Goal: Transaction & Acquisition: Obtain resource

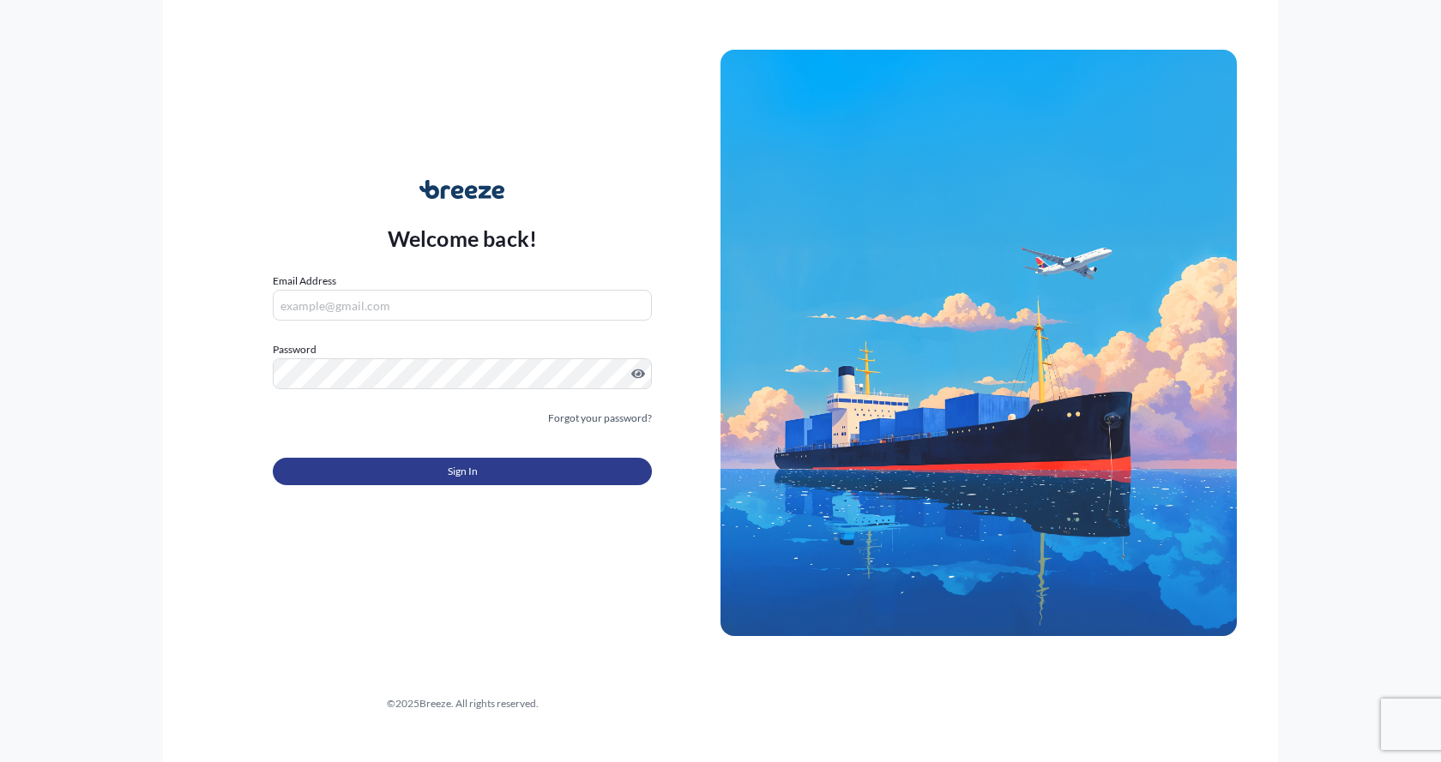
type input "[EMAIL_ADDRESS][DOMAIN_NAME]"
click at [368, 474] on button "Sign In" at bounding box center [462, 471] width 379 height 27
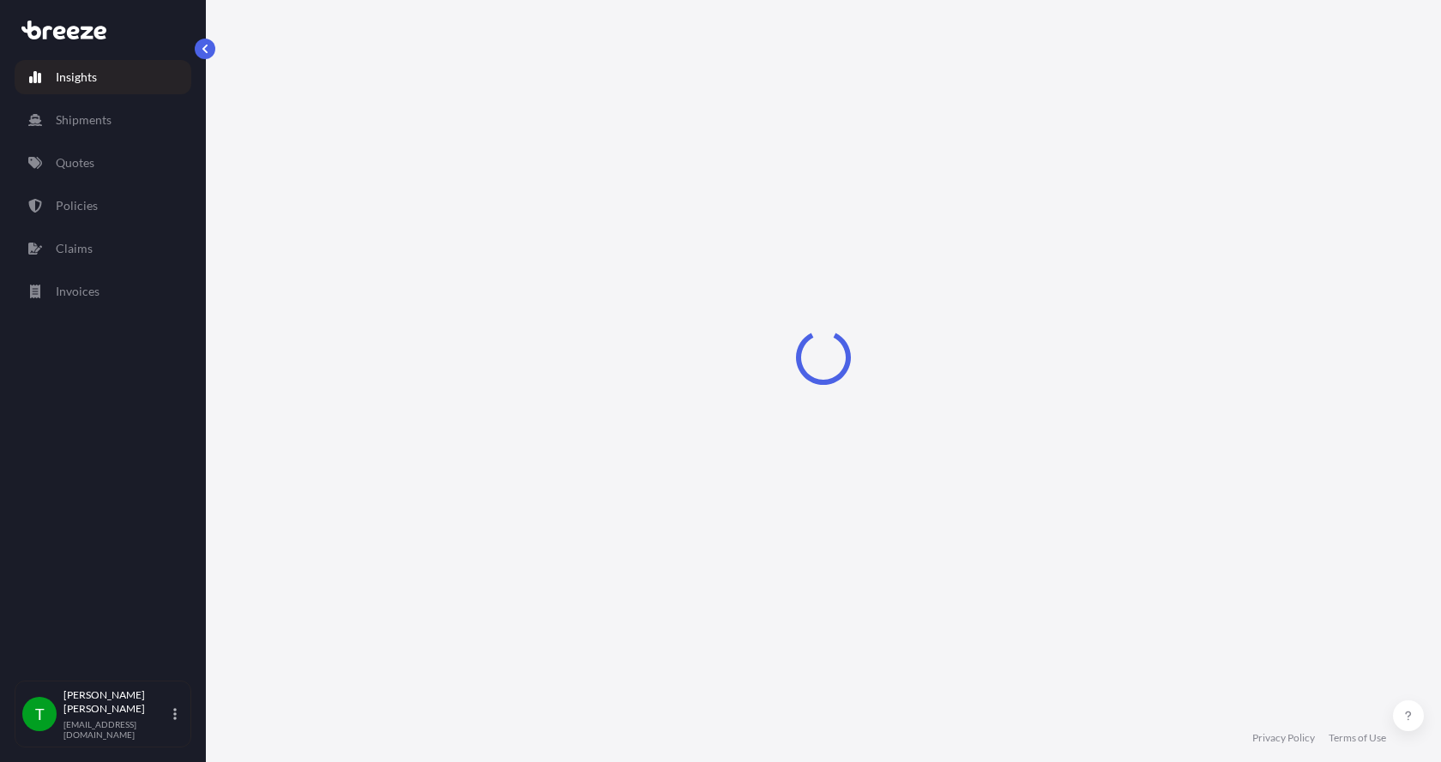
select select "2025"
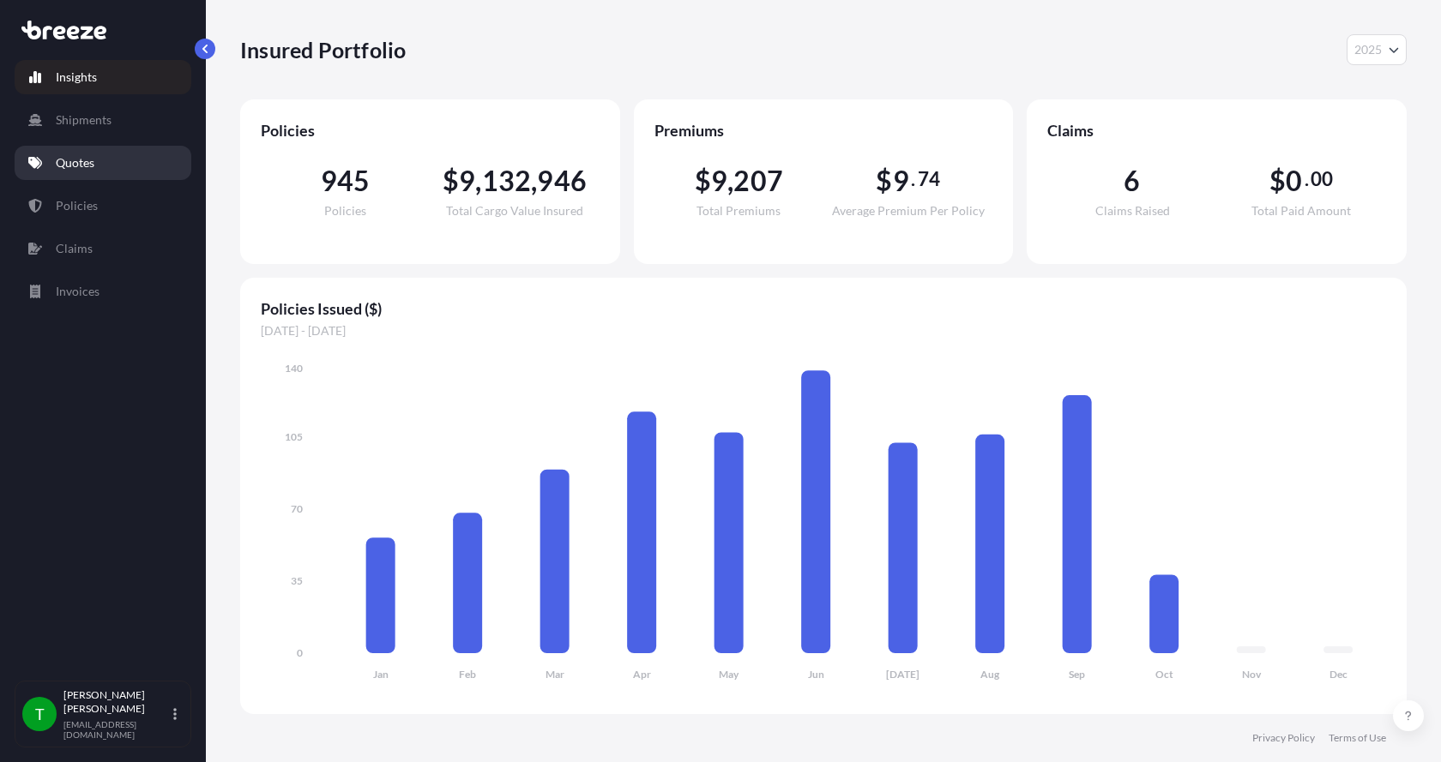
click at [70, 160] on p "Quotes" at bounding box center [75, 162] width 39 height 17
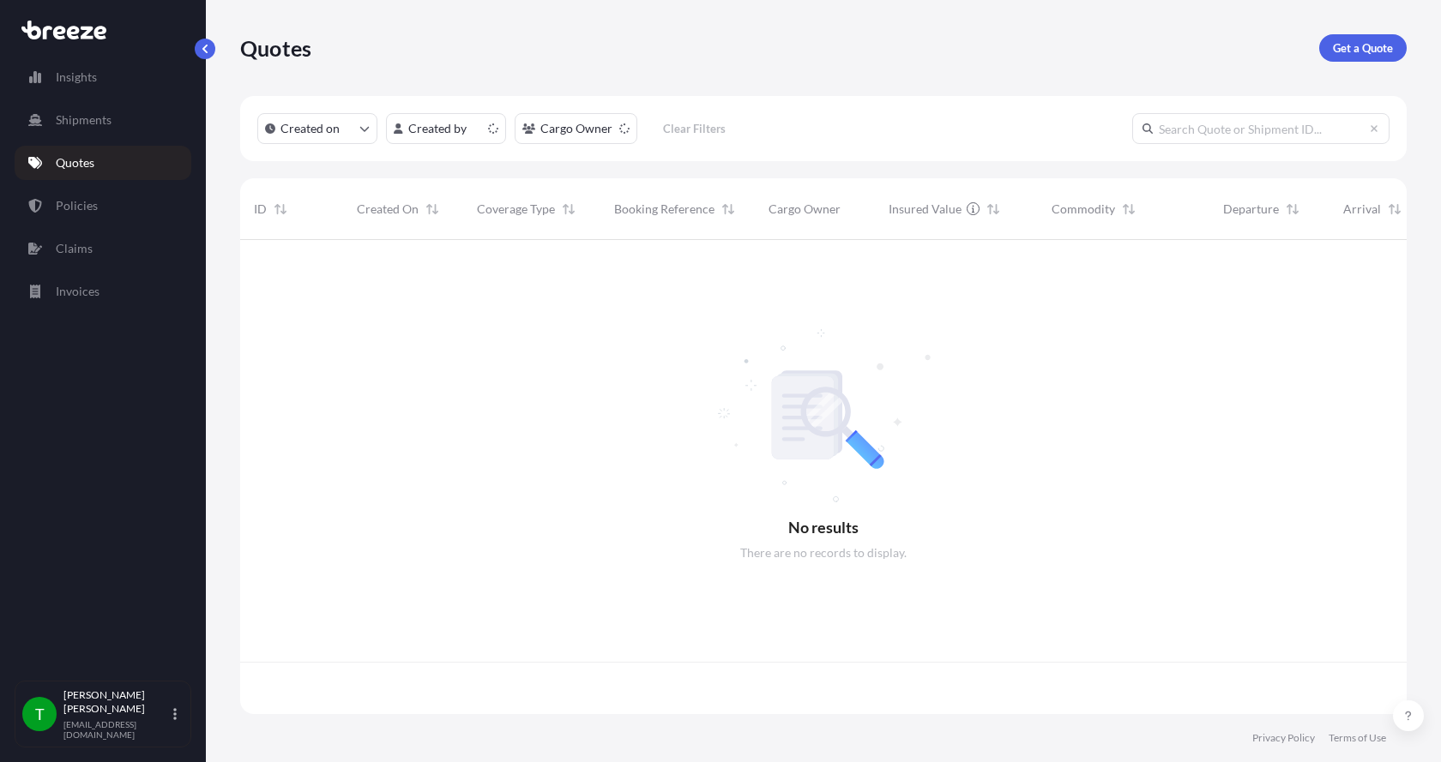
scroll to position [471, 1154]
click at [1364, 48] on p "Get a Quote" at bounding box center [1363, 47] width 60 height 17
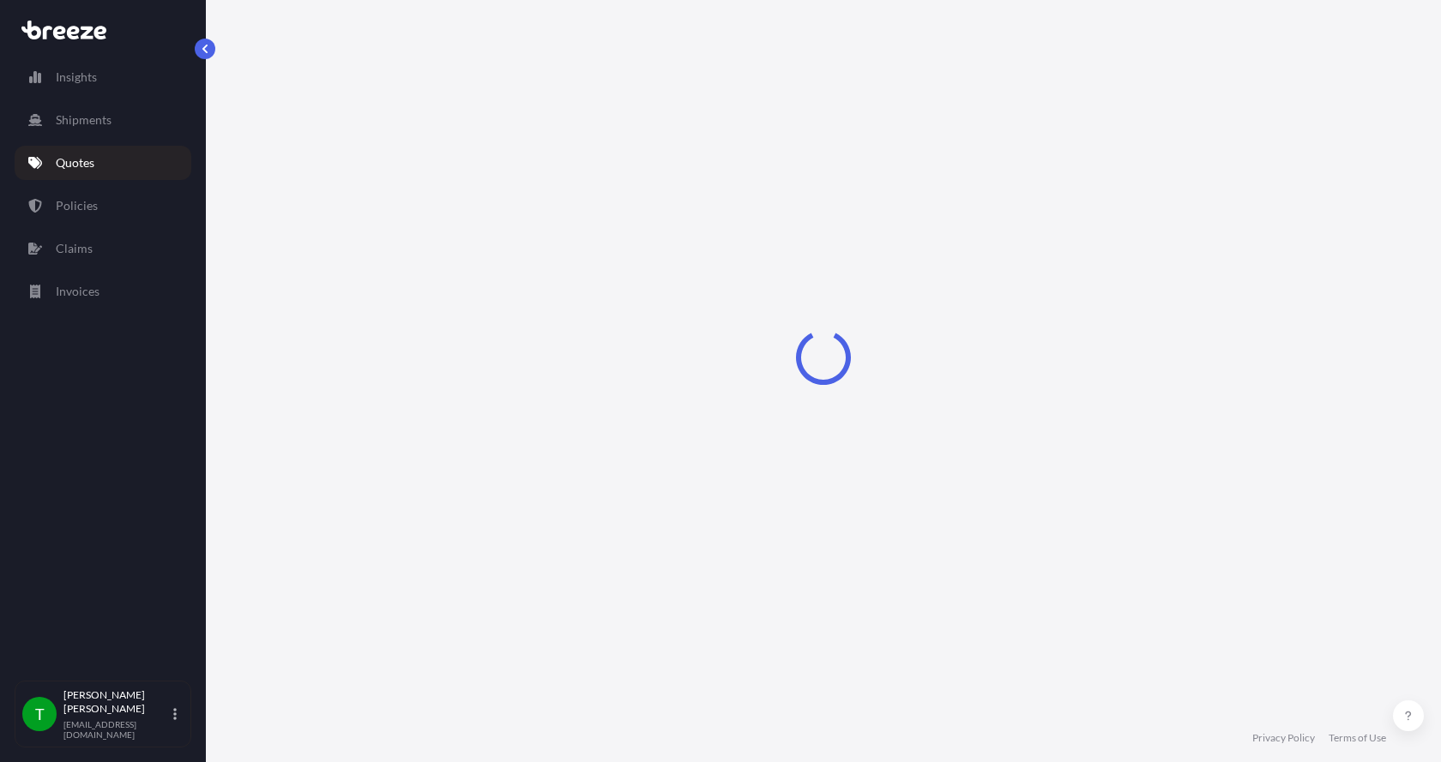
select select "Sea"
select select "1"
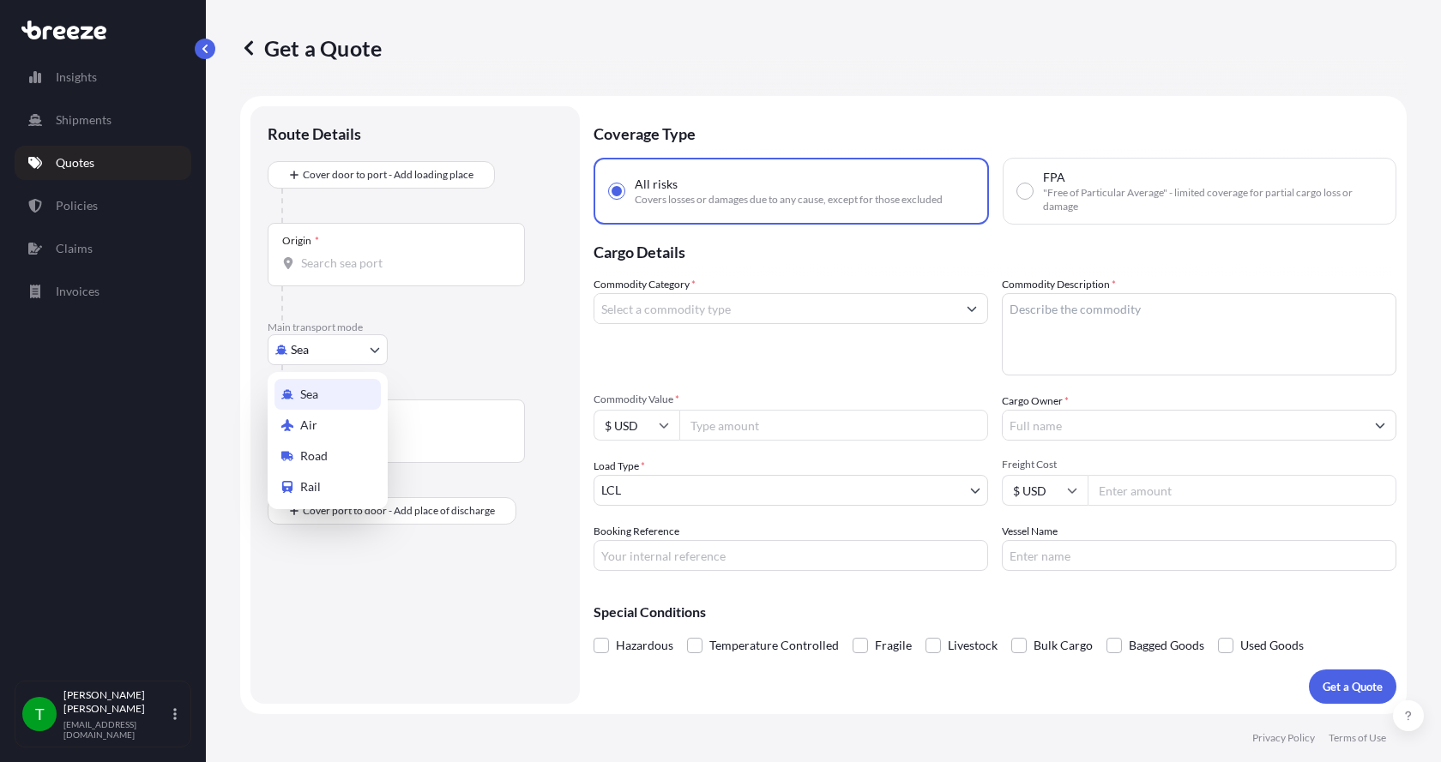
click at [283, 345] on body "Insights Shipments Quotes Policies Claims Invoices T [PERSON_NAME] [EMAIL_ADDRE…" at bounding box center [720, 381] width 1441 height 762
click at [324, 455] on span "Road" at bounding box center [313, 456] width 27 height 17
select select "Road"
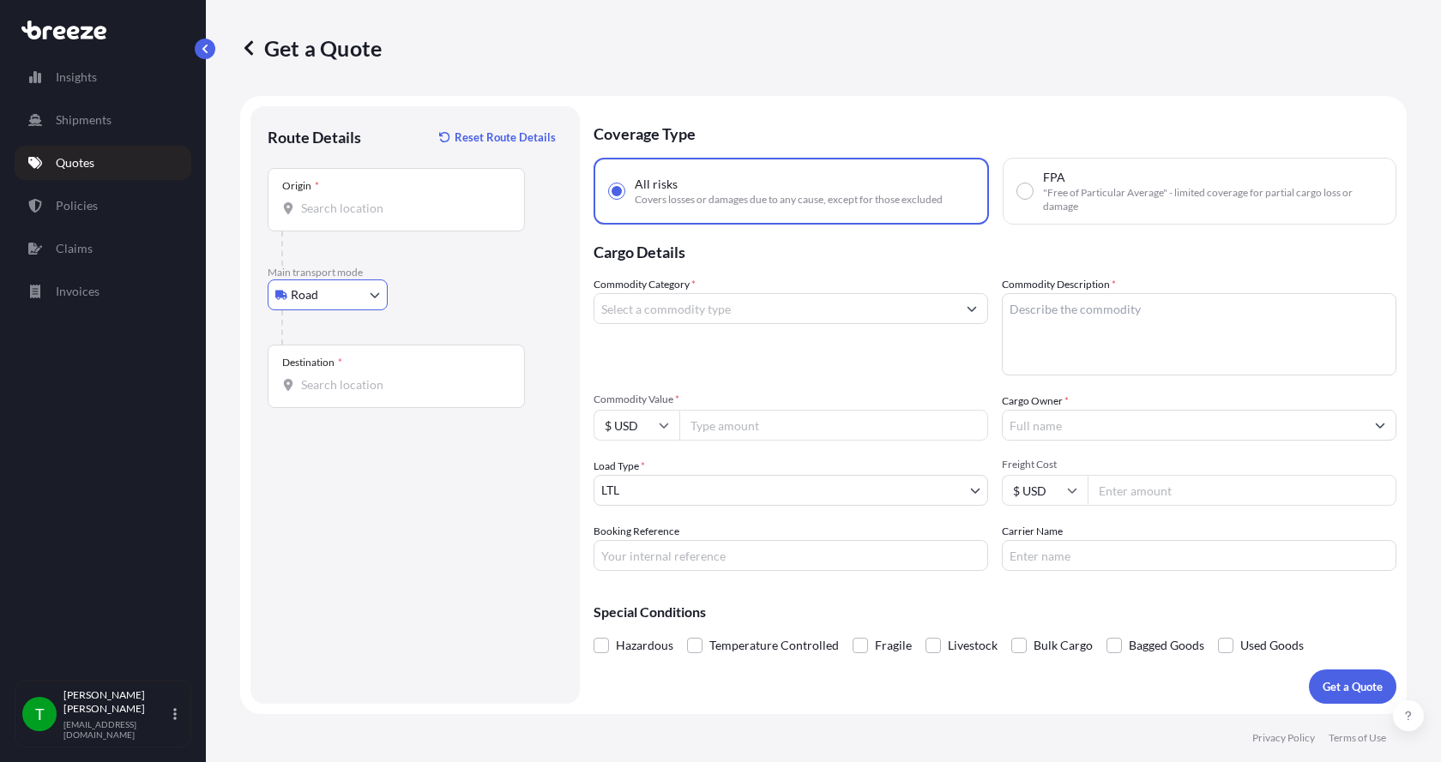
click at [315, 210] on input "Origin *" at bounding box center [402, 208] width 202 height 17
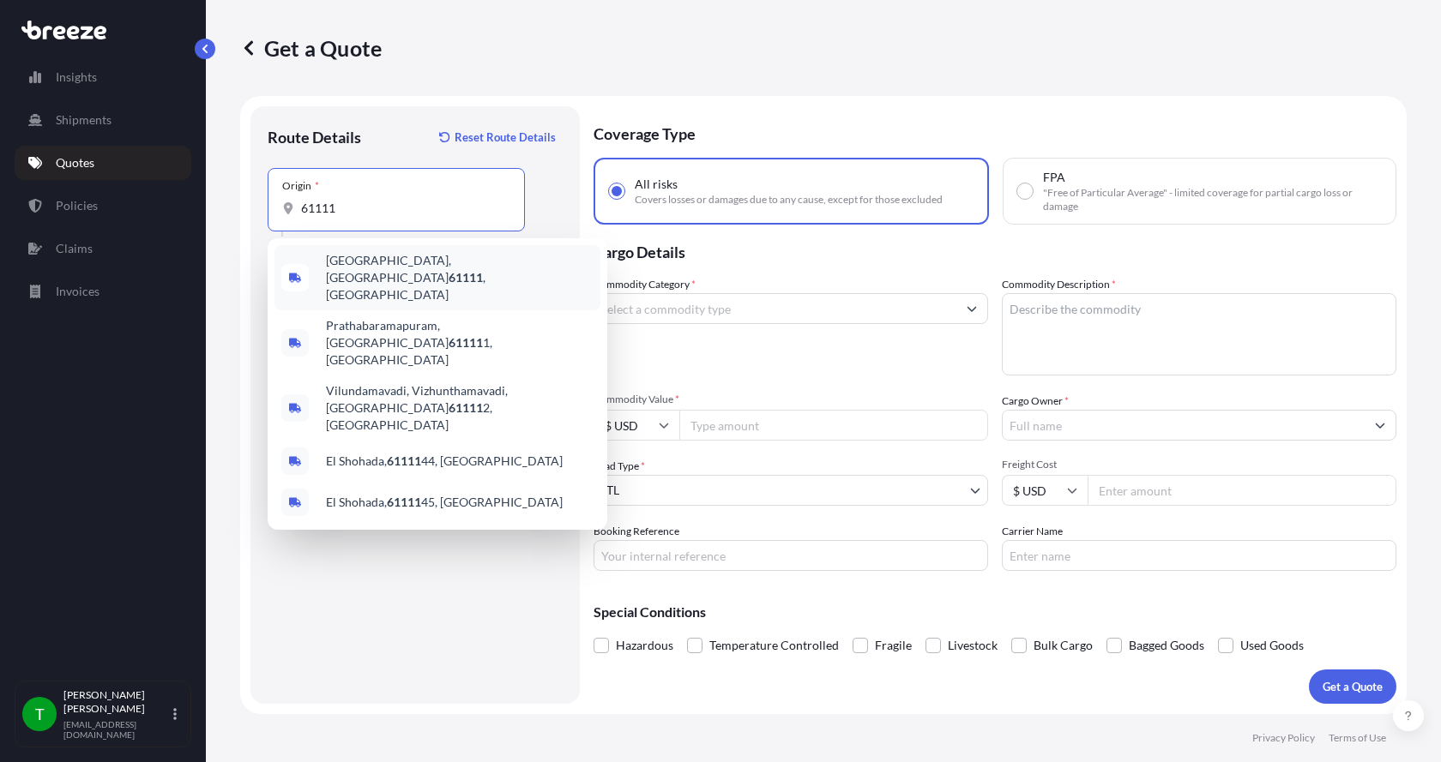
click at [364, 254] on div "[GEOGRAPHIC_DATA] , [GEOGRAPHIC_DATA]" at bounding box center [437, 277] width 326 height 65
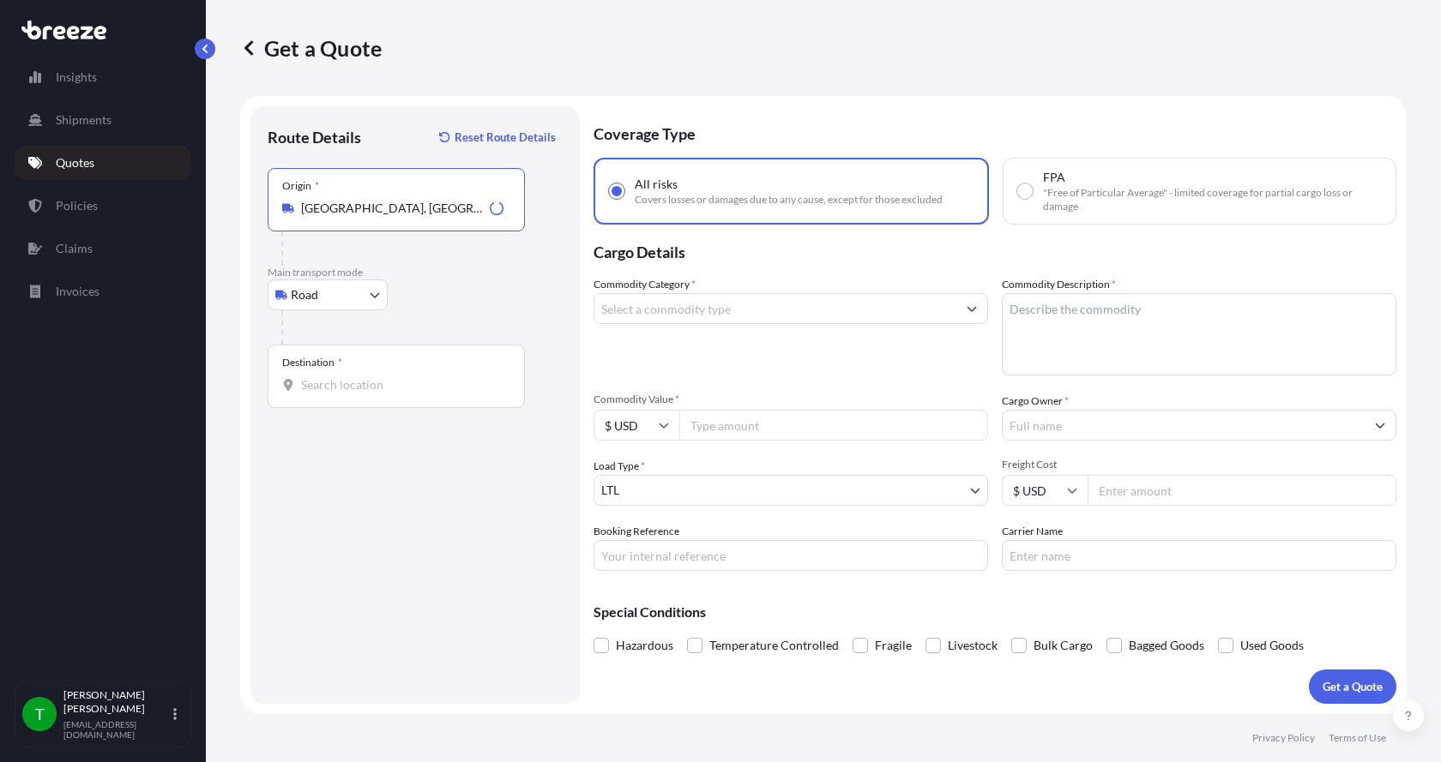
type input "[GEOGRAPHIC_DATA], [GEOGRAPHIC_DATA]"
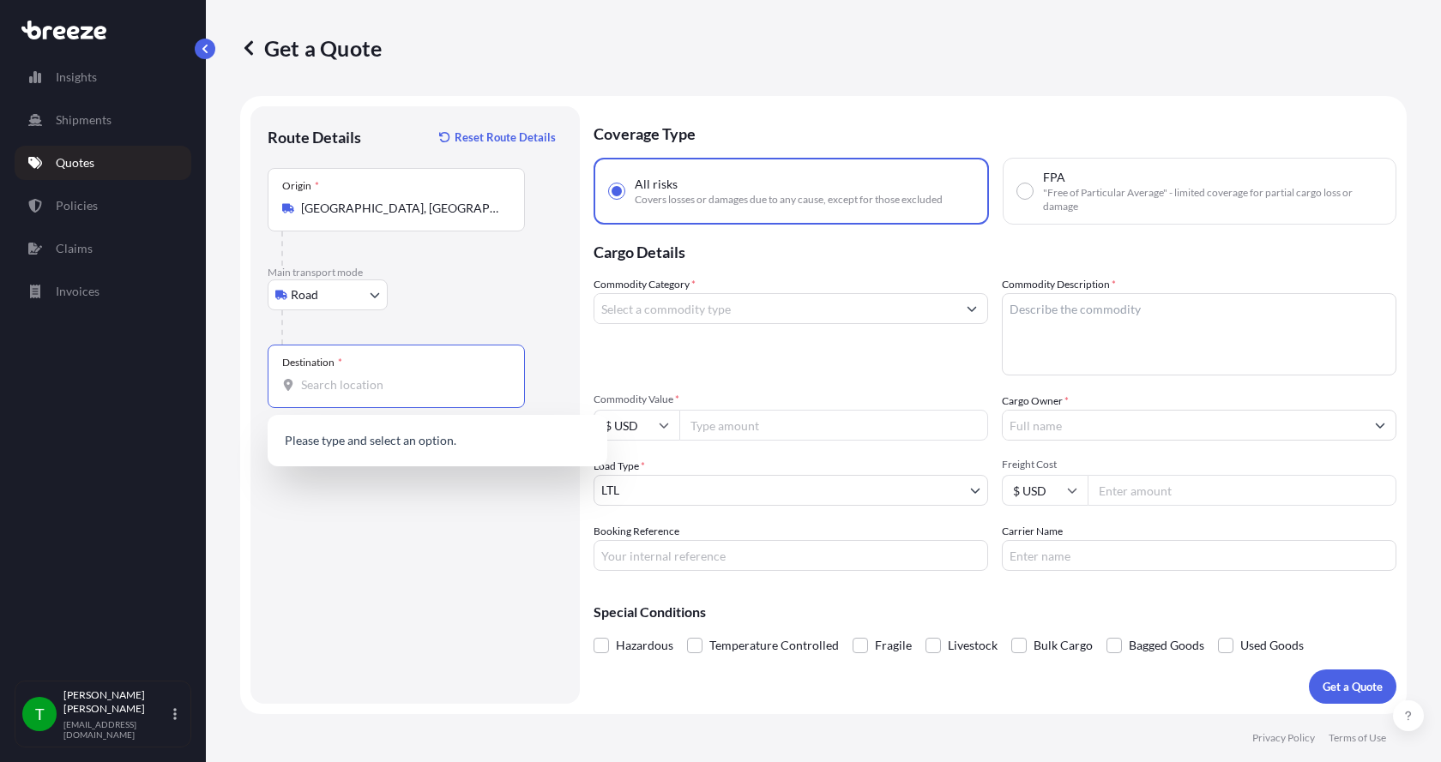
click at [324, 384] on input "Destination *" at bounding box center [402, 385] width 202 height 17
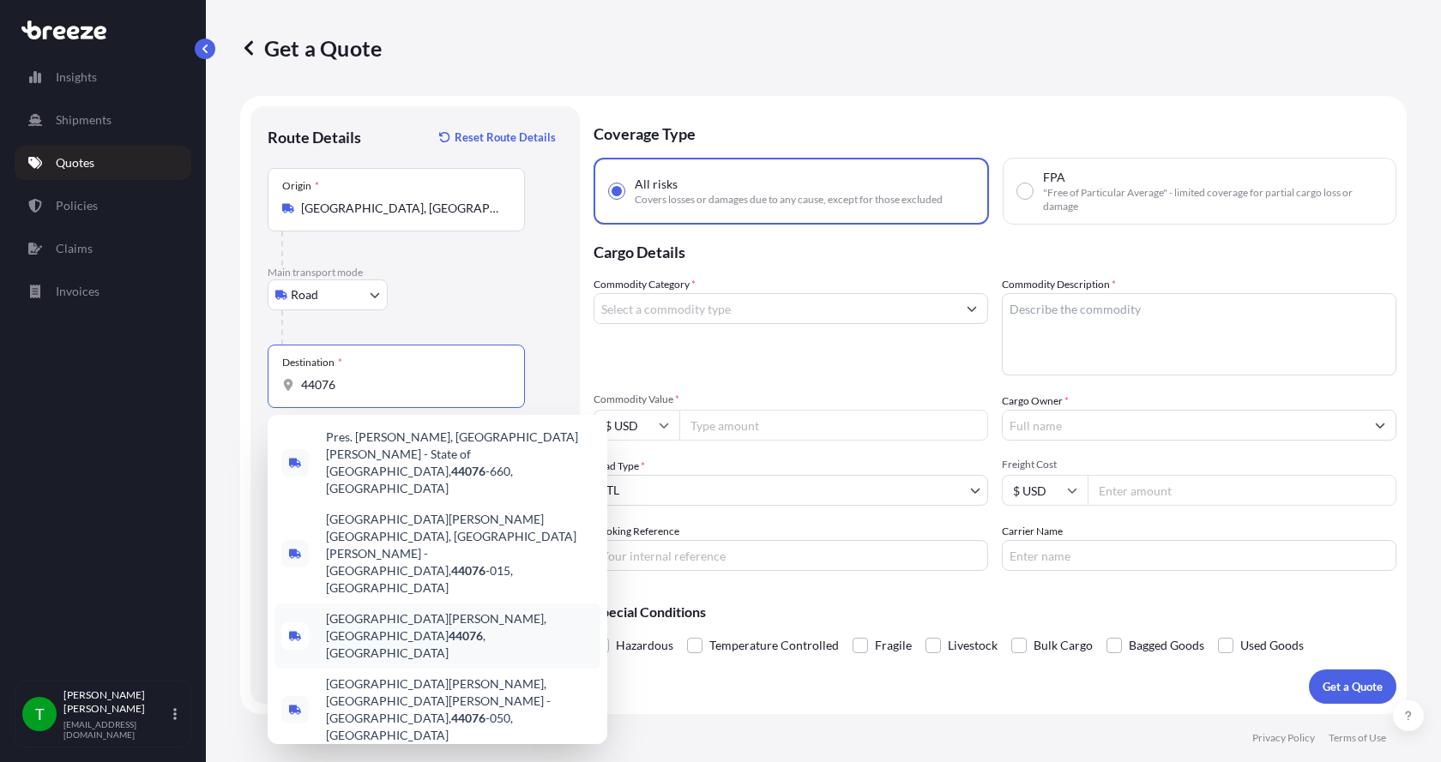
click at [337, 604] on div "[GEOGRAPHIC_DATA][PERSON_NAME] , [GEOGRAPHIC_DATA]" at bounding box center [437, 636] width 326 height 65
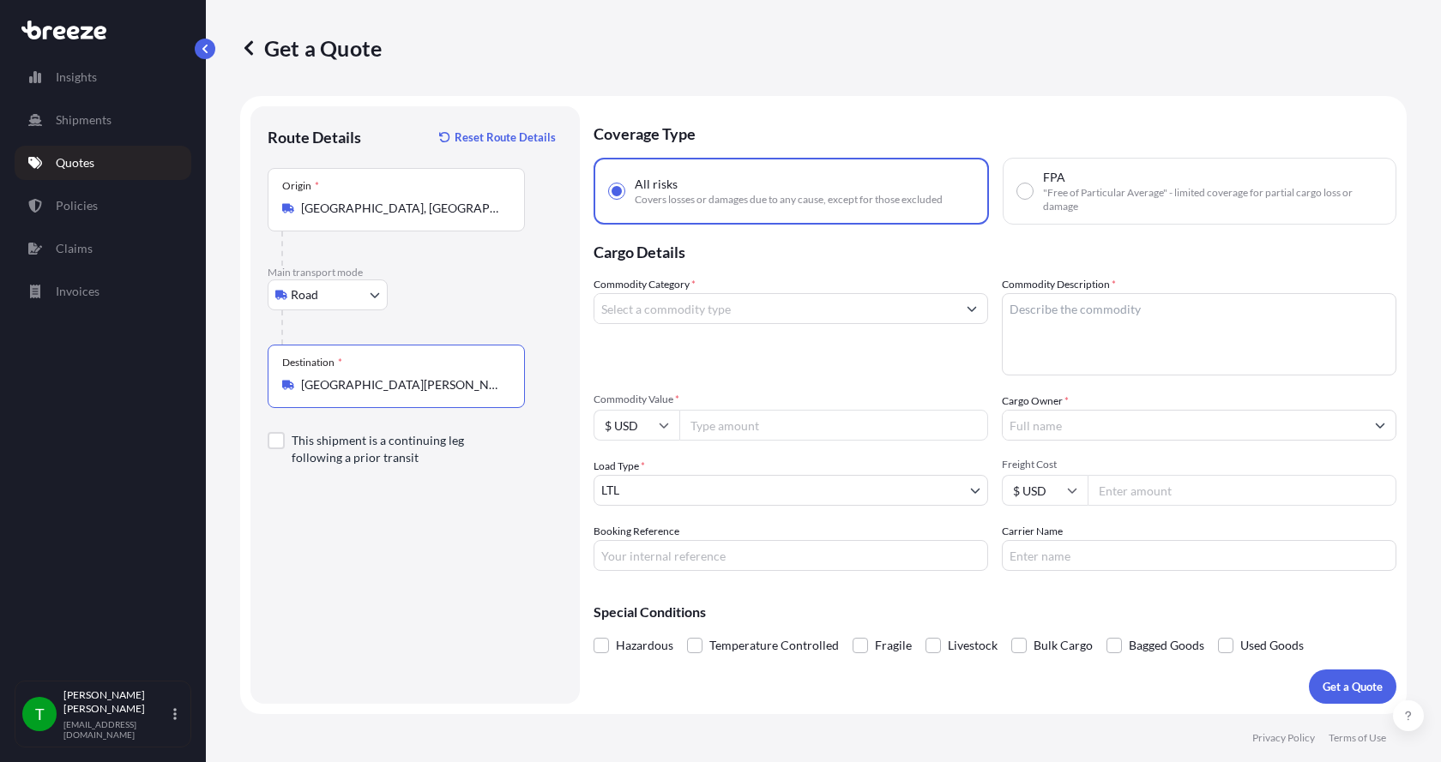
type input "[GEOGRAPHIC_DATA][PERSON_NAME], [GEOGRAPHIC_DATA]"
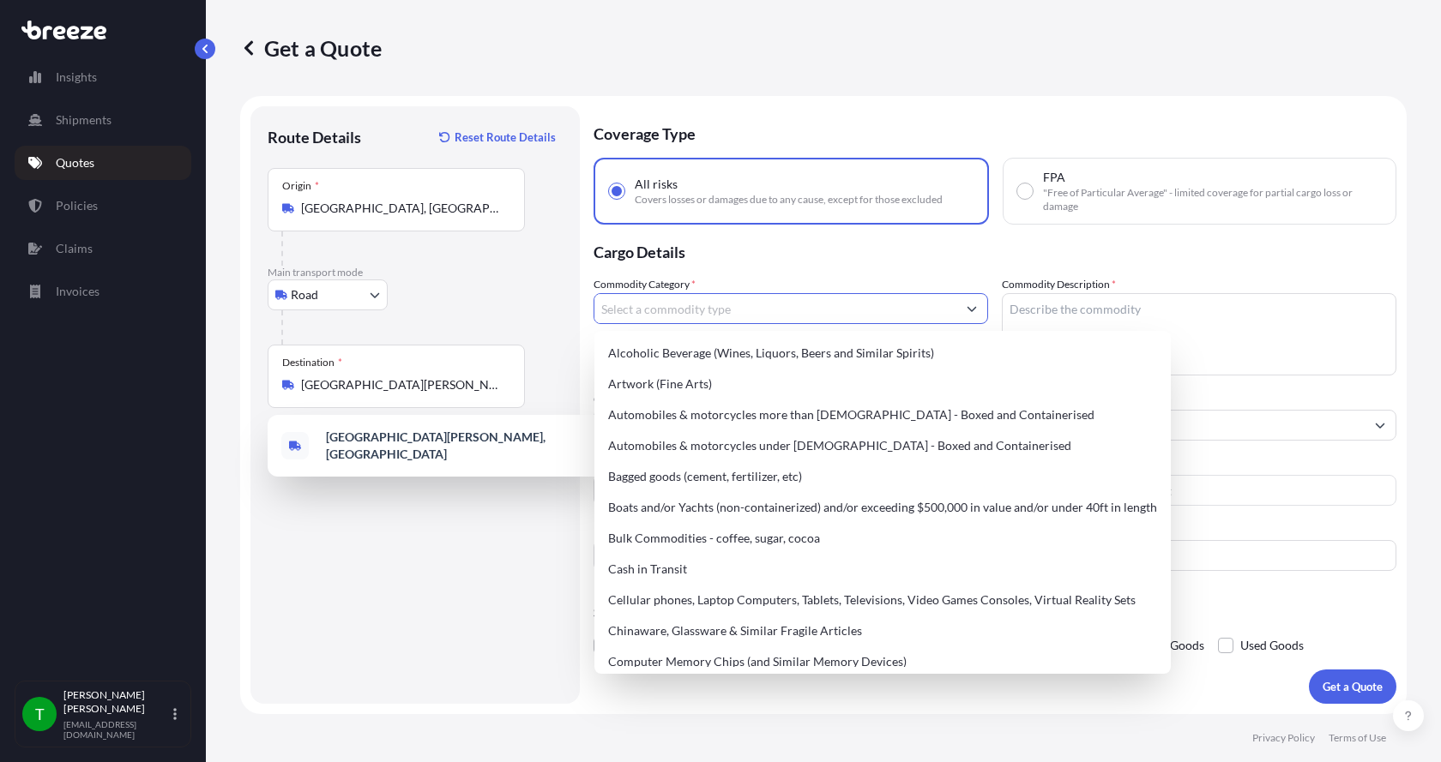
click at [637, 314] on input "Commodity Category *" at bounding box center [775, 308] width 362 height 31
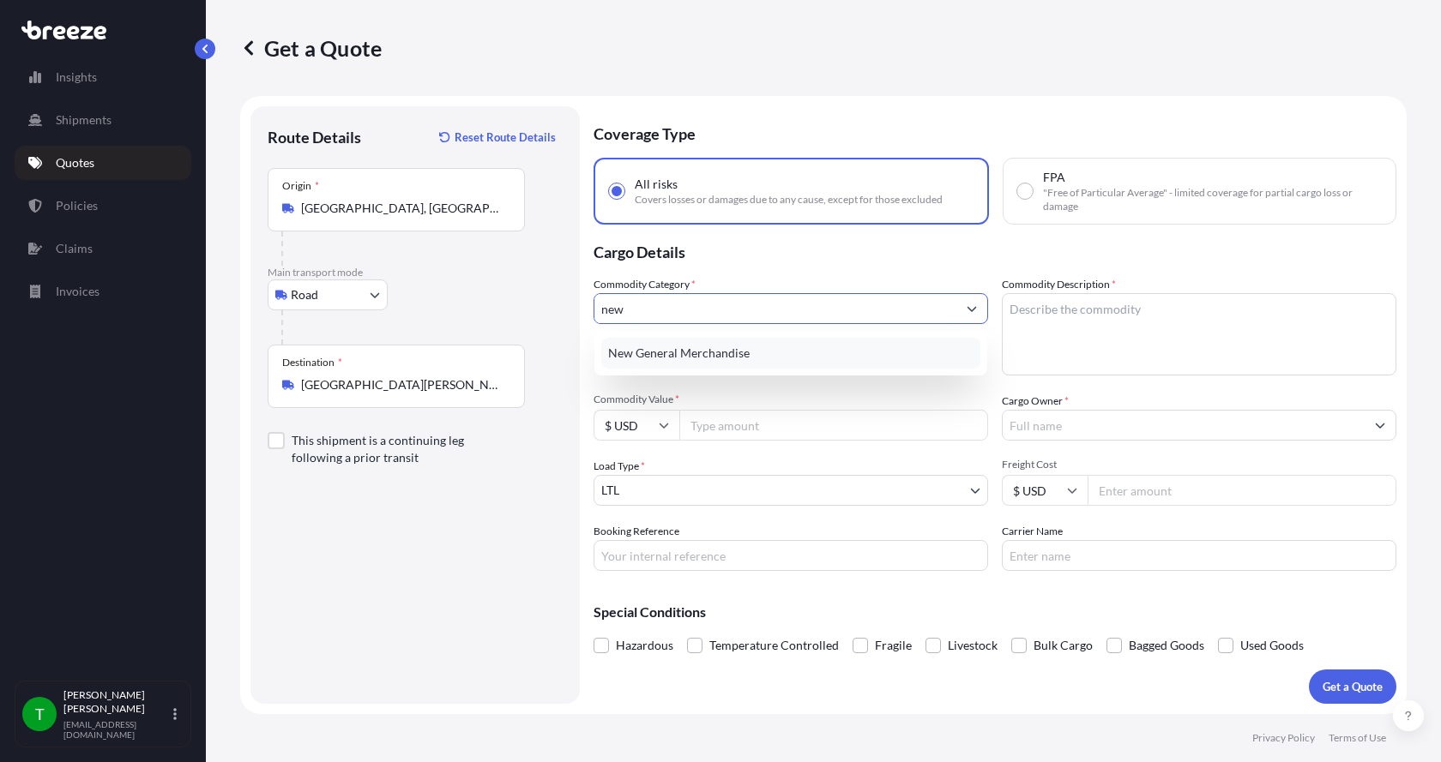
click at [650, 349] on div "New General Merchandise" at bounding box center [790, 353] width 379 height 31
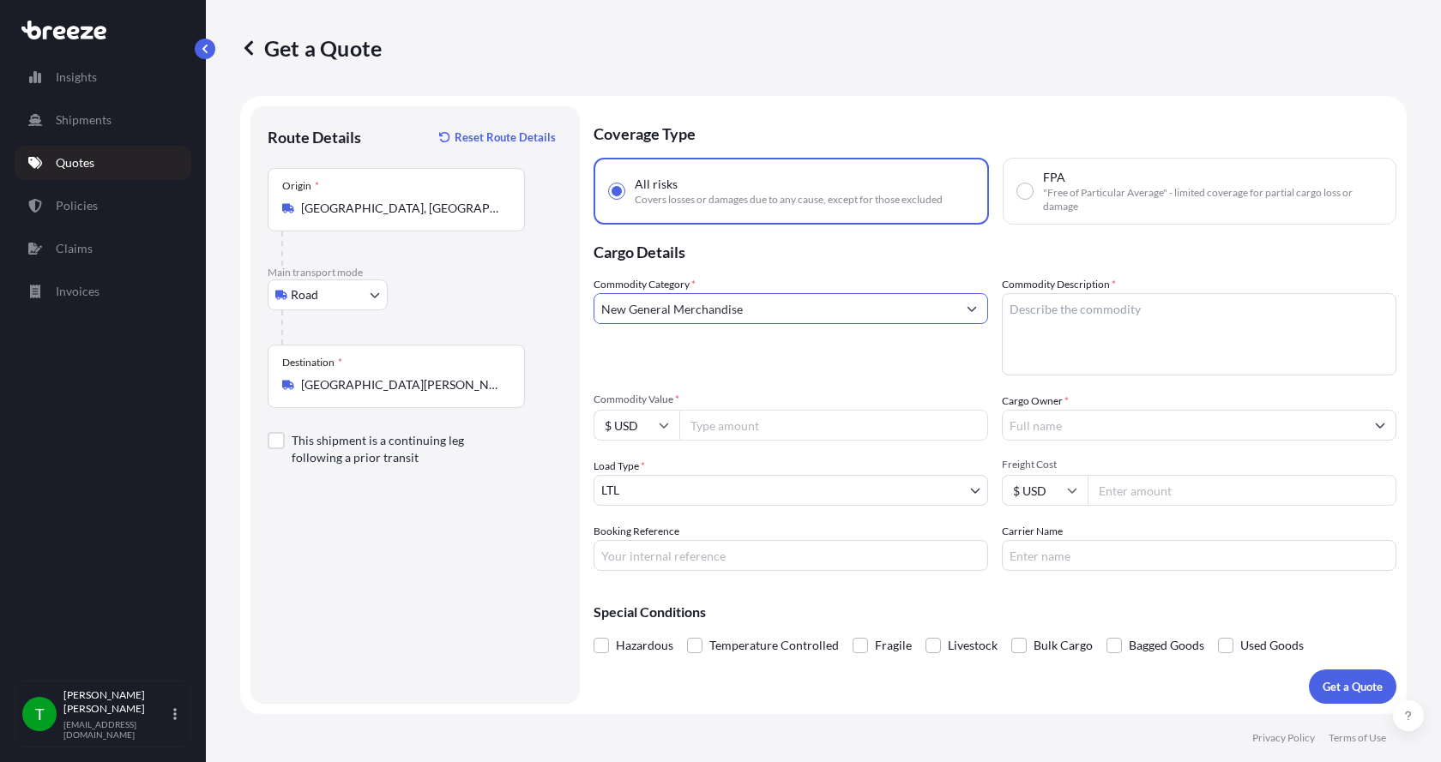
type input "New General Merchandise"
click at [1084, 327] on textarea "Commodity Description *" at bounding box center [1199, 334] width 395 height 82
type textarea "Parts AER Powersection 7.5HP"
click at [737, 431] on input "Commodity Value *" at bounding box center [833, 425] width 309 height 31
click at [697, 428] on input "Commodity Value *" at bounding box center [833, 425] width 309 height 31
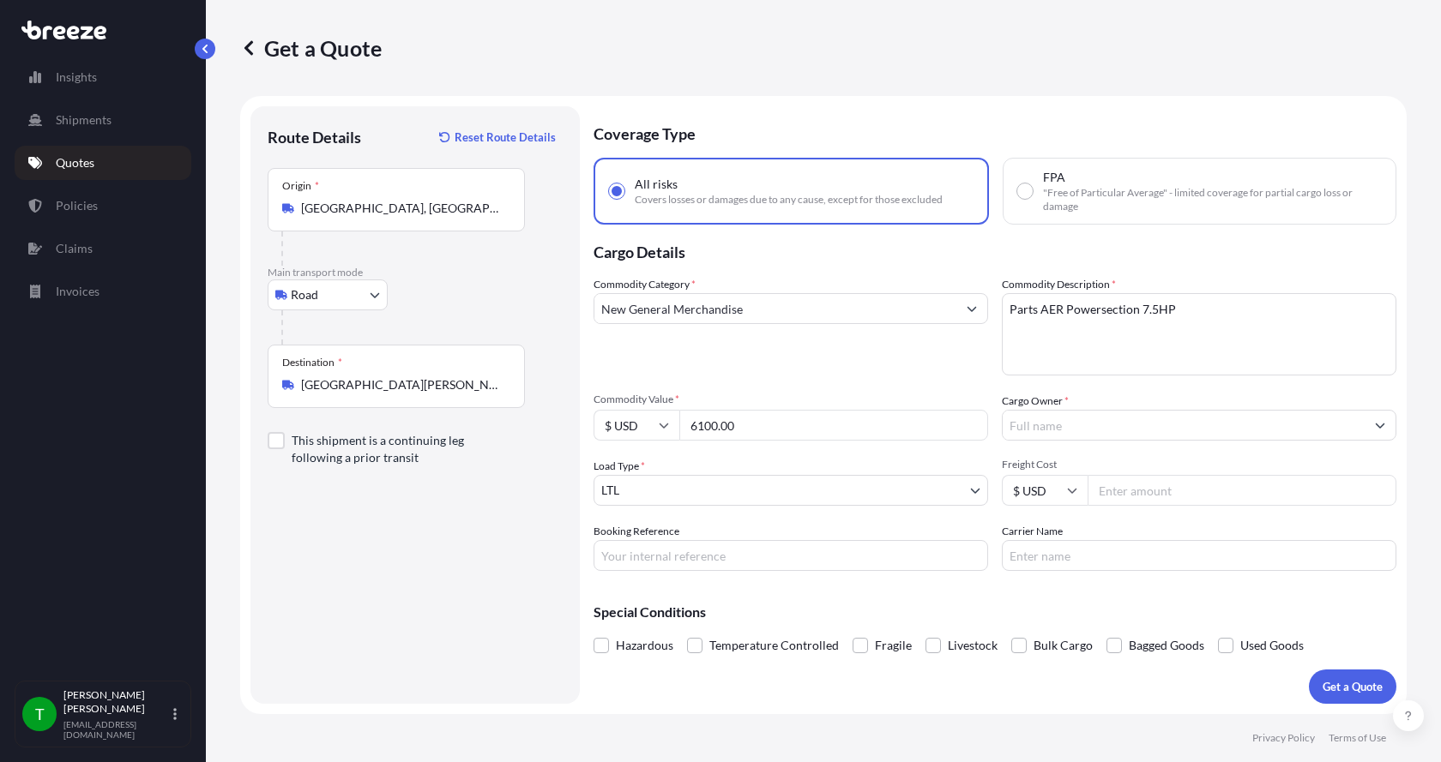
type input "6100.00"
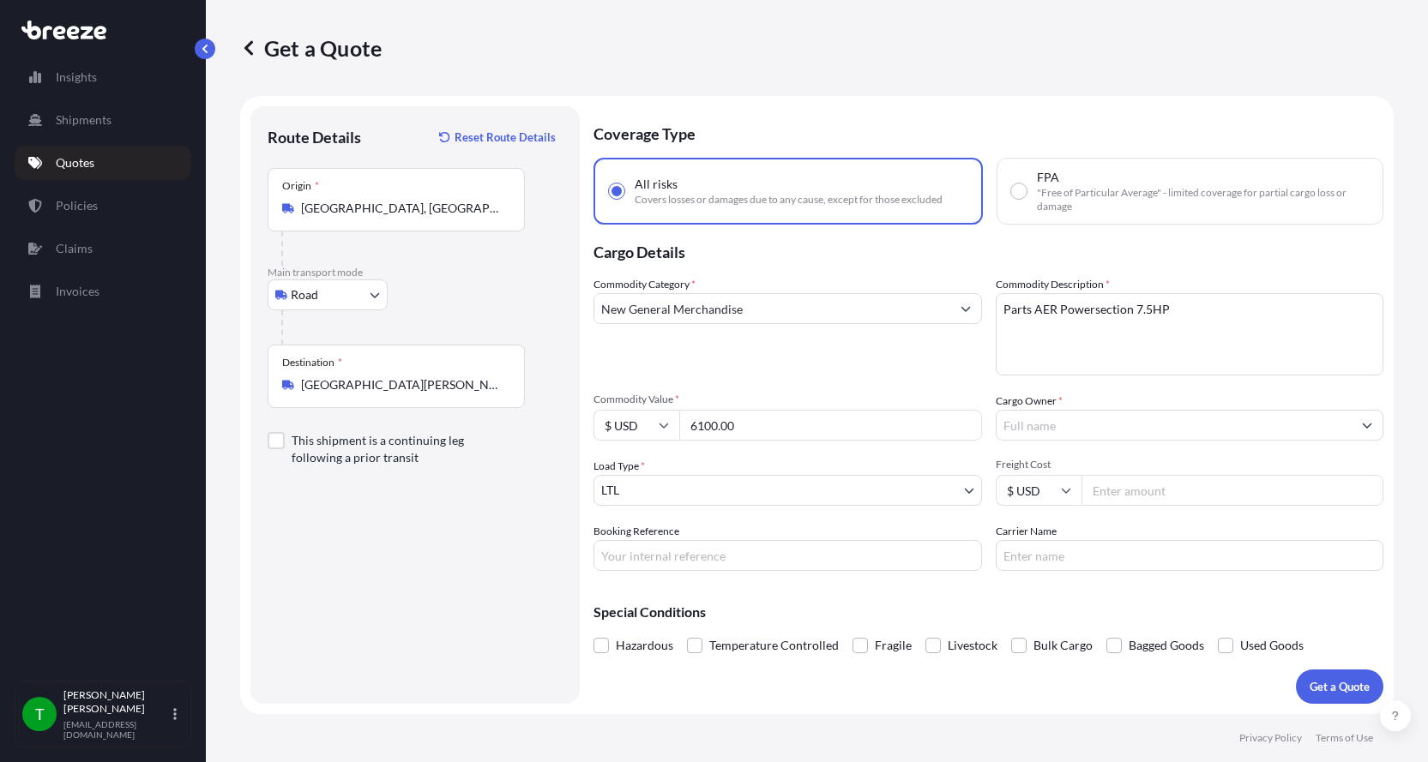
click at [1061, 421] on input "Cargo Owner *" at bounding box center [1175, 425] width 356 height 31
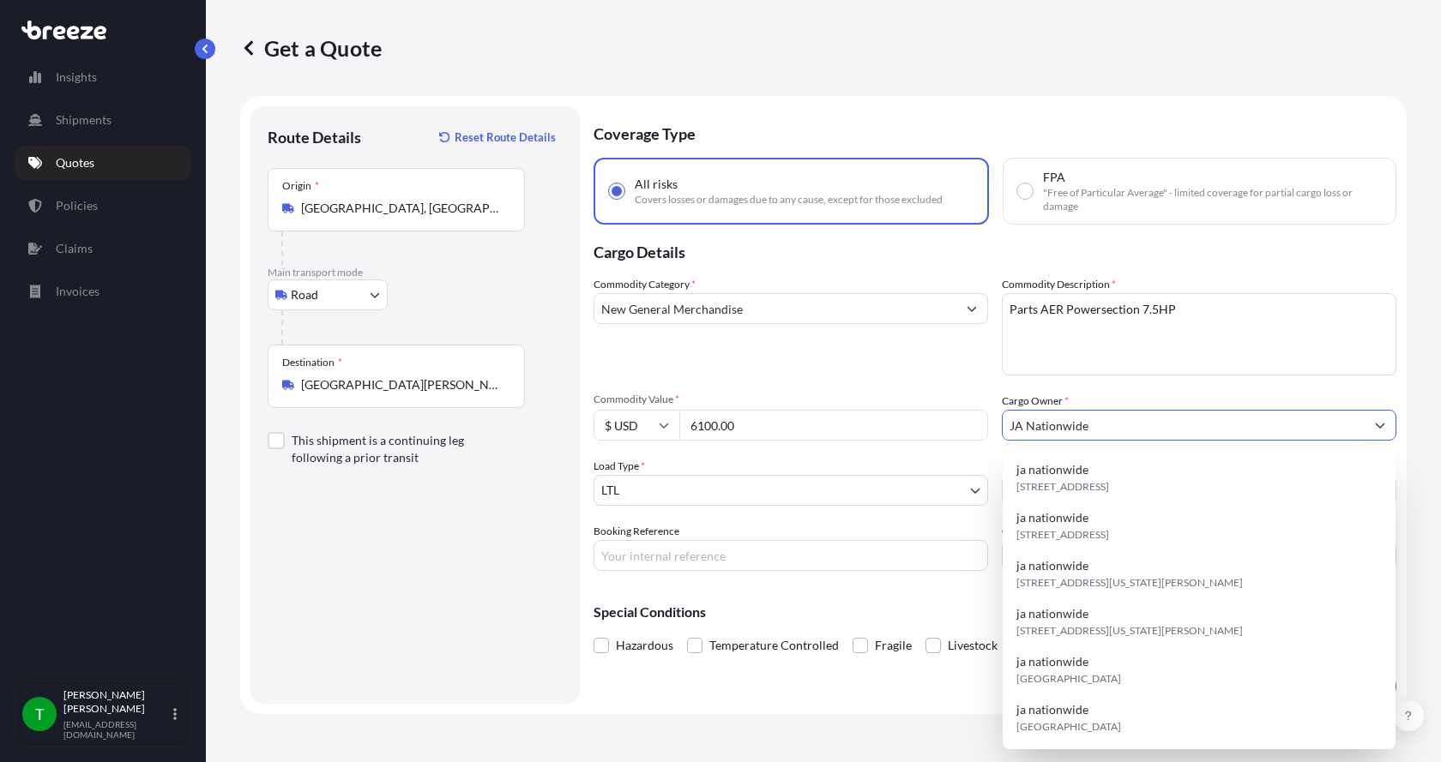
type input "JA Nationwide"
click at [640, 550] on input "Booking Reference" at bounding box center [790, 555] width 395 height 31
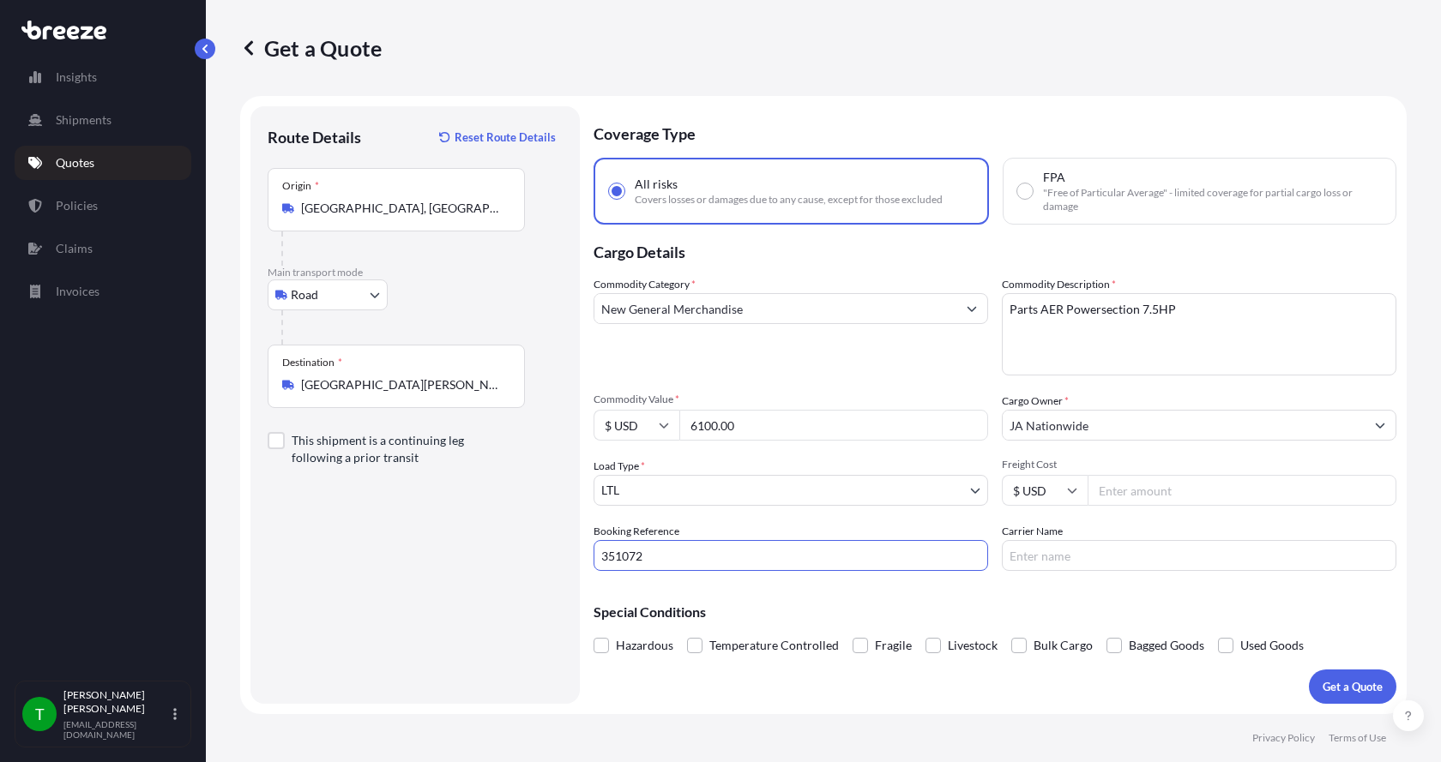
type input "351072"
click at [1108, 496] on input "Freight Cost" at bounding box center [1241, 490] width 309 height 31
type input "235.00"
click at [1078, 545] on input "Carrier Name" at bounding box center [1199, 555] width 395 height 31
type input "[GEOGRAPHIC_DATA]"
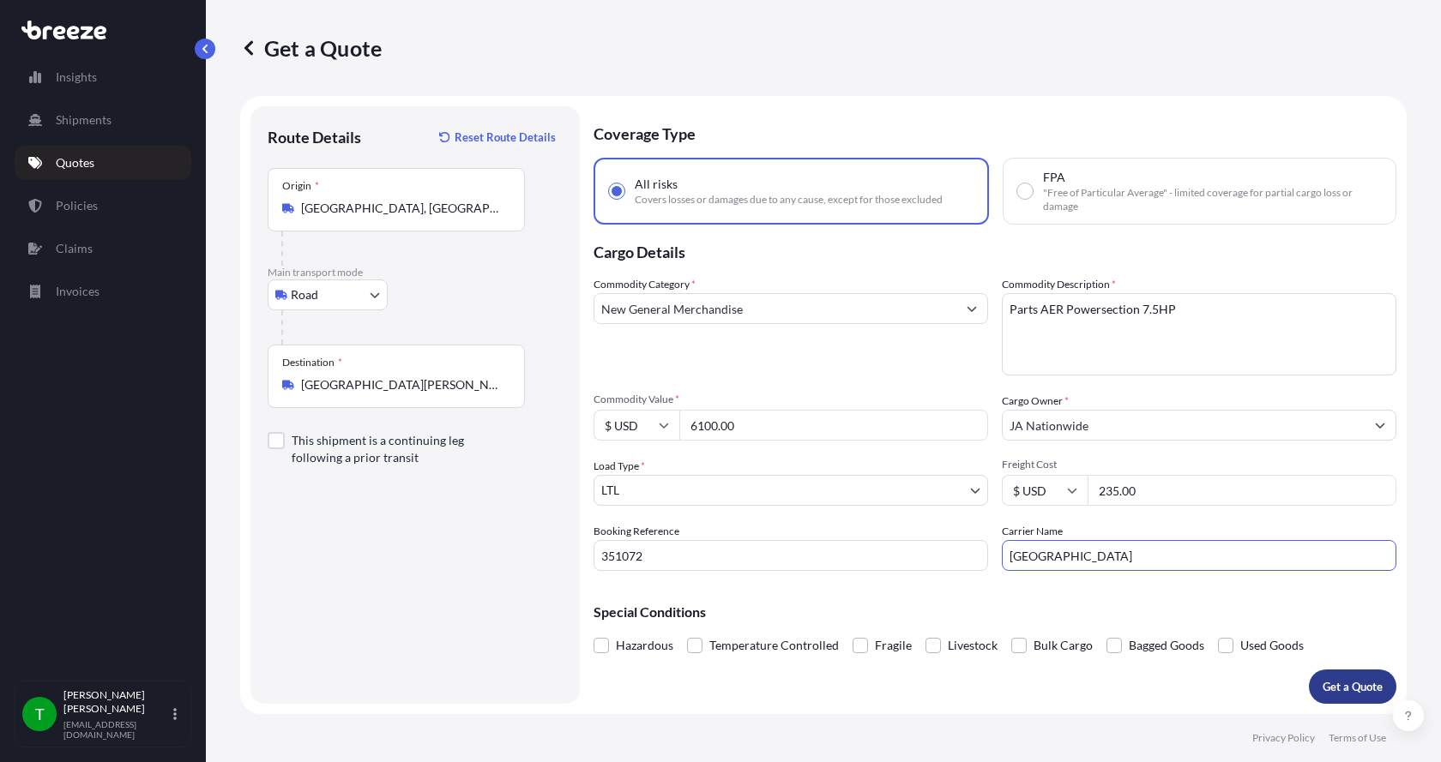
click at [1346, 678] on button "Get a Quote" at bounding box center [1352, 687] width 87 height 34
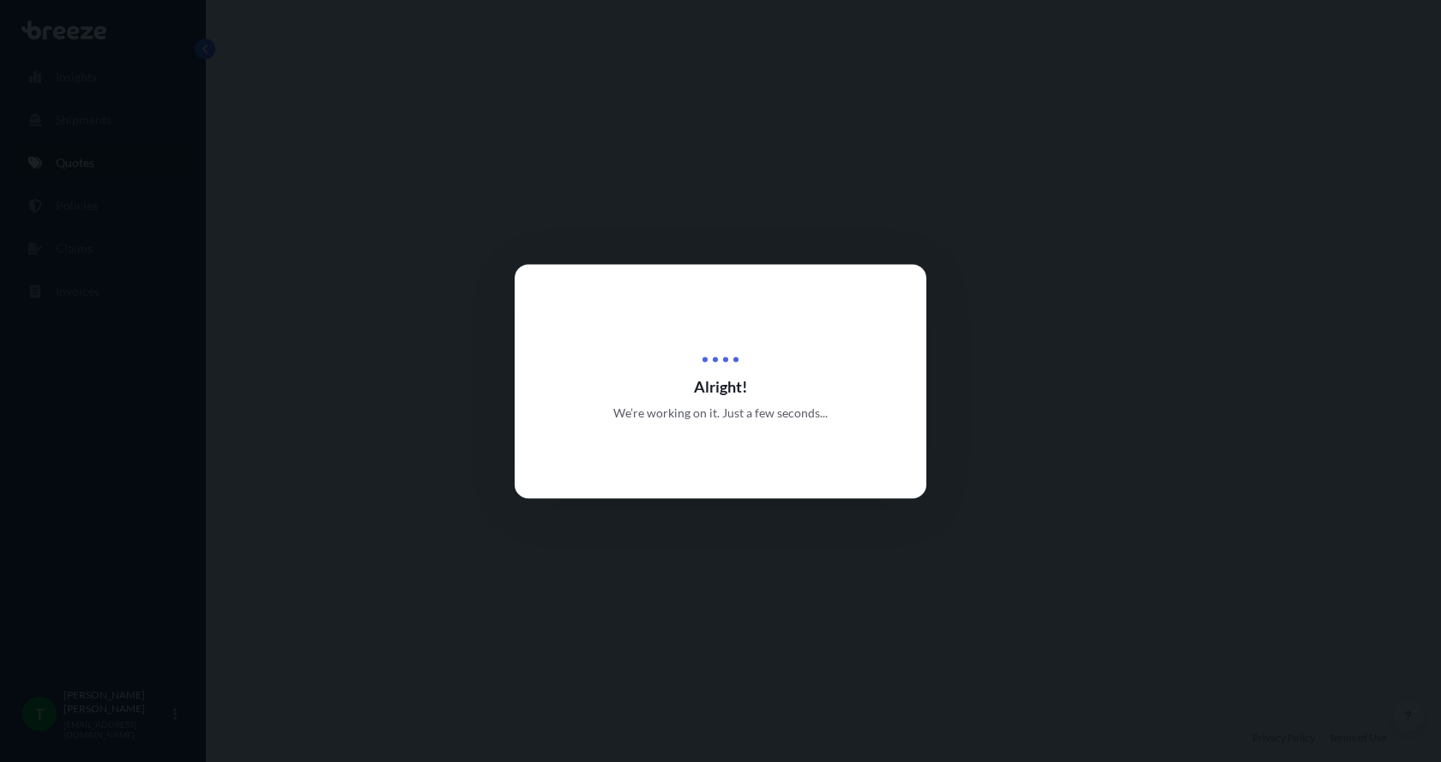
select select "Road"
select select "1"
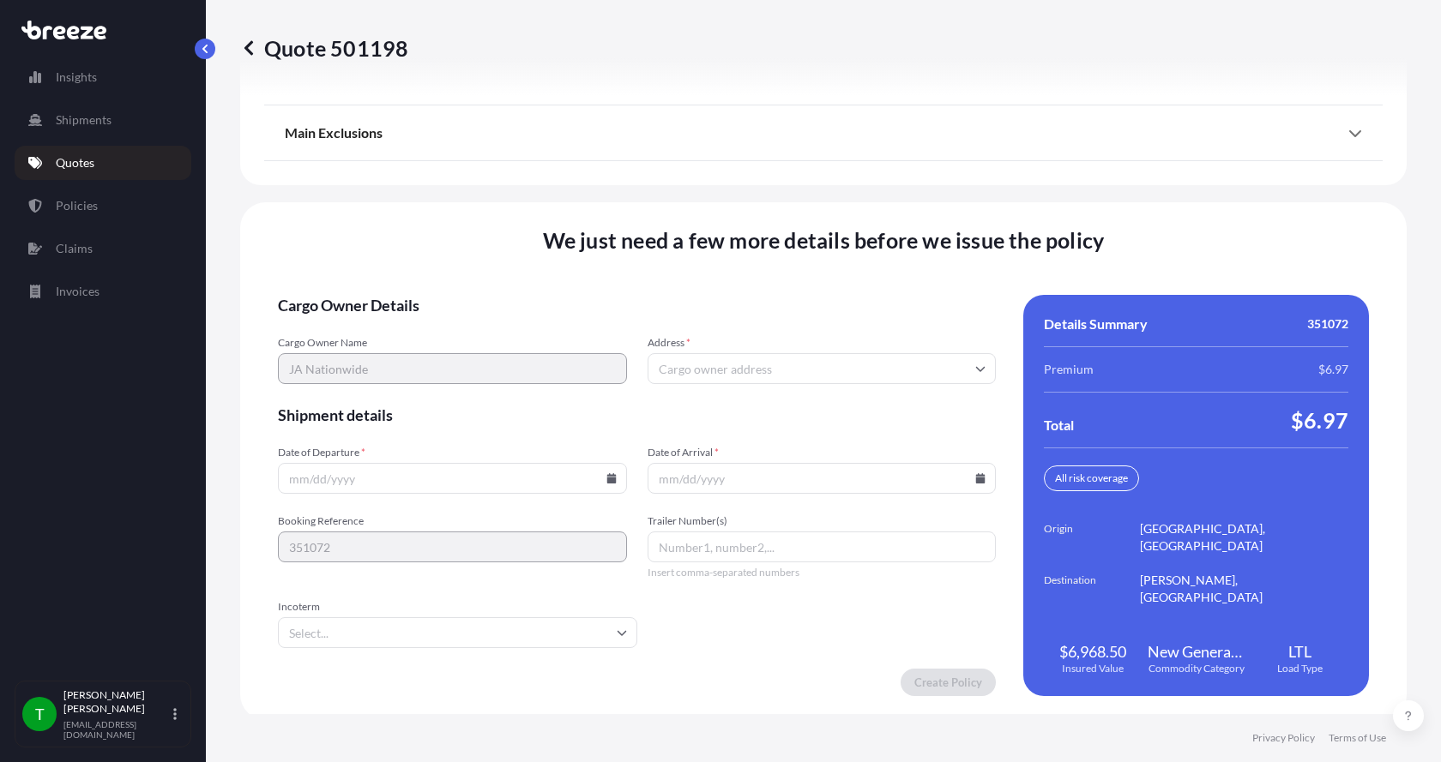
scroll to position [2256, 0]
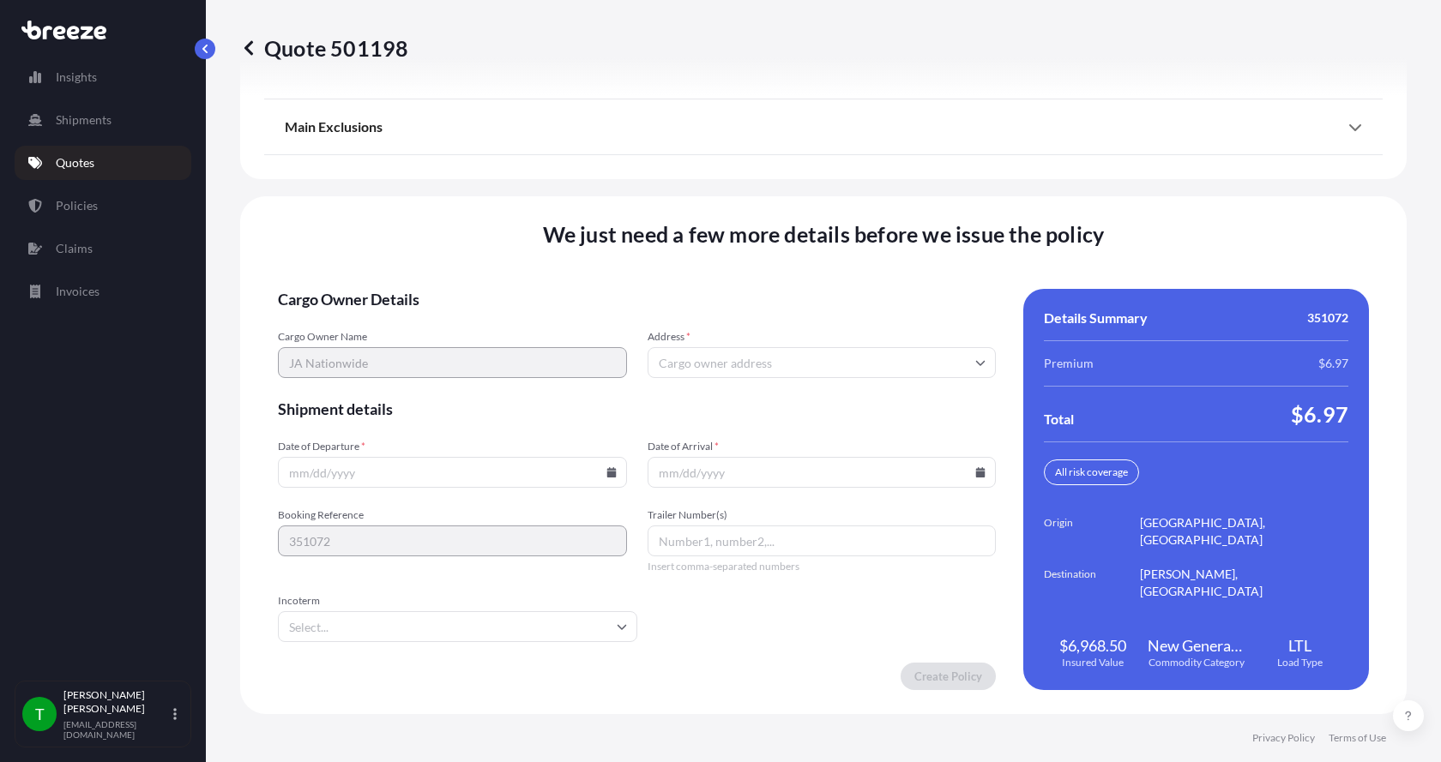
click at [703, 363] on input "Address *" at bounding box center [822, 362] width 349 height 31
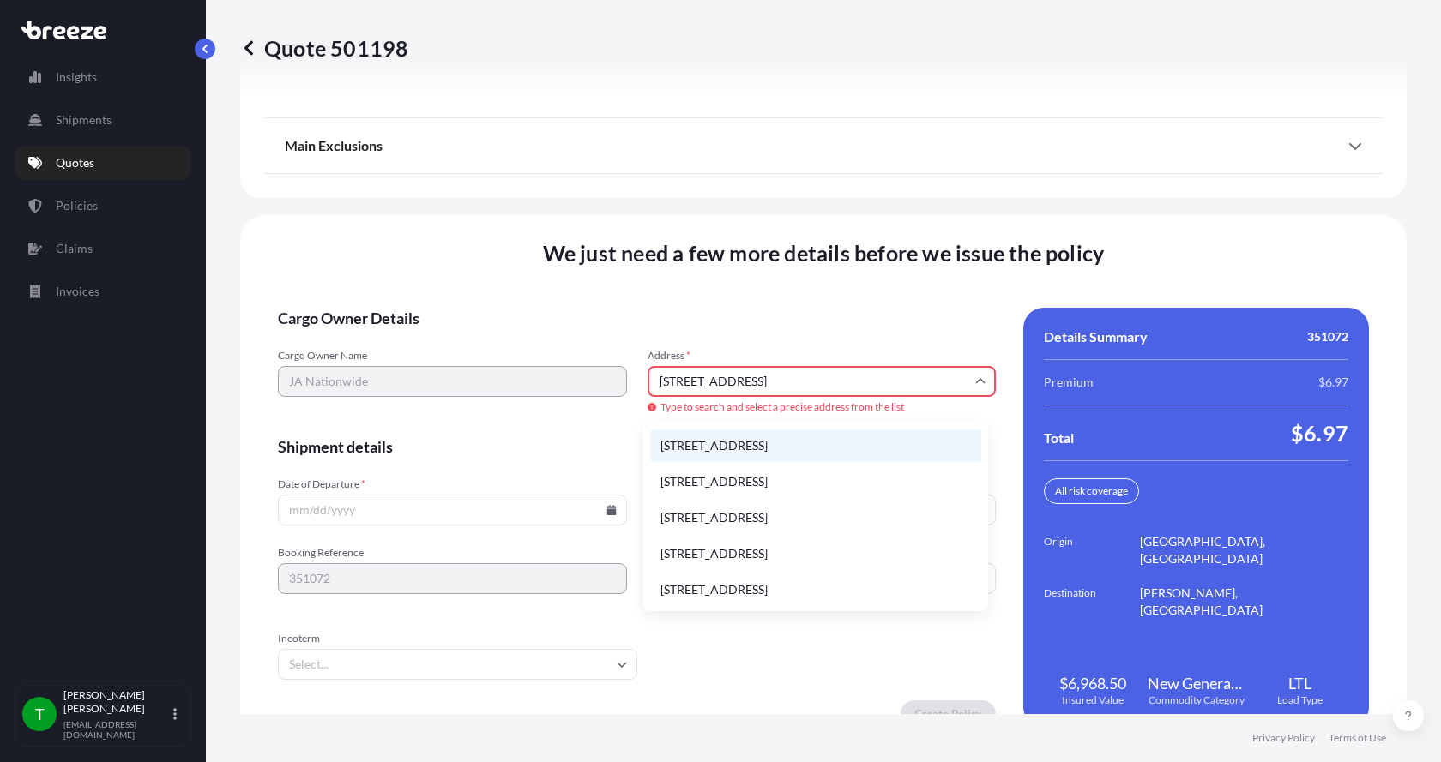
click at [700, 442] on li "[STREET_ADDRESS]" at bounding box center [815, 446] width 331 height 33
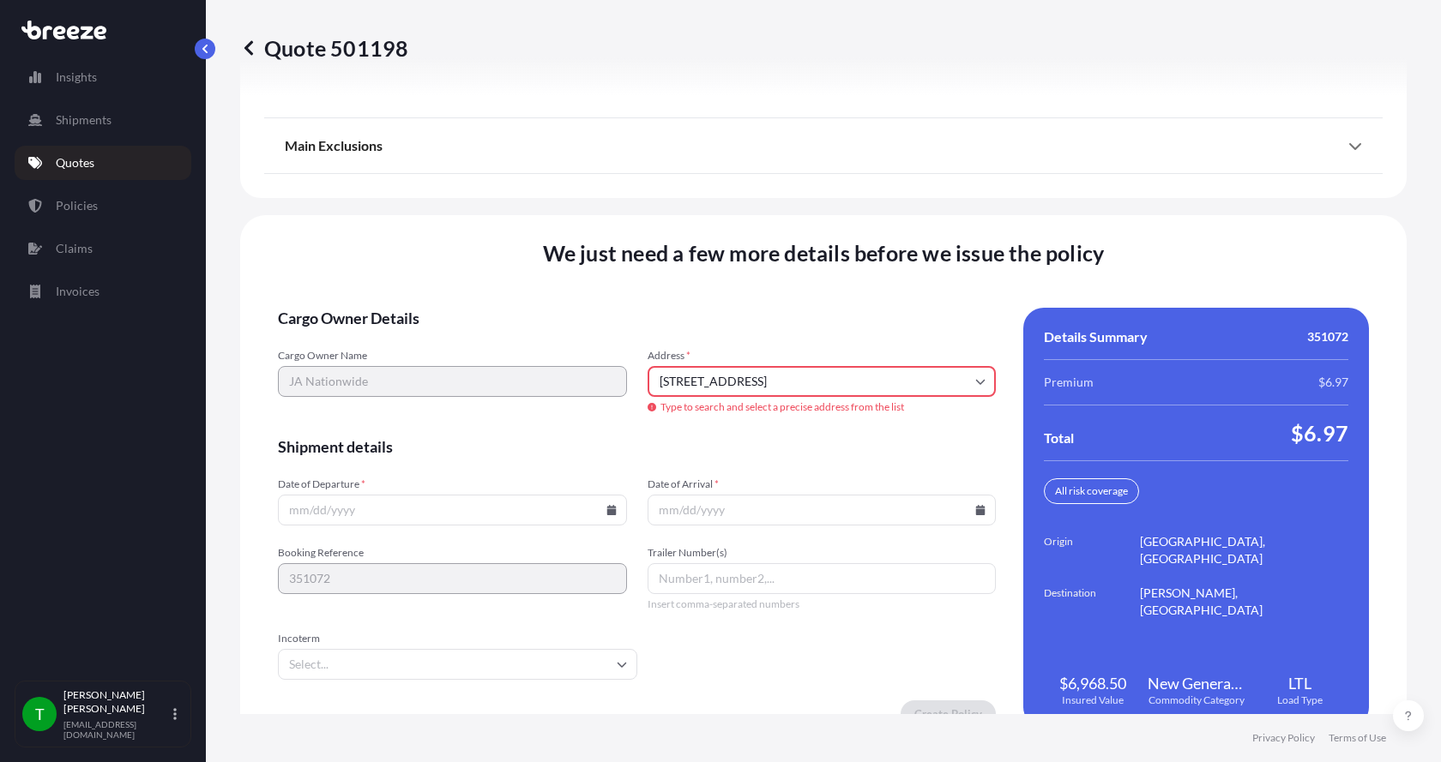
type input "[STREET_ADDRESS]"
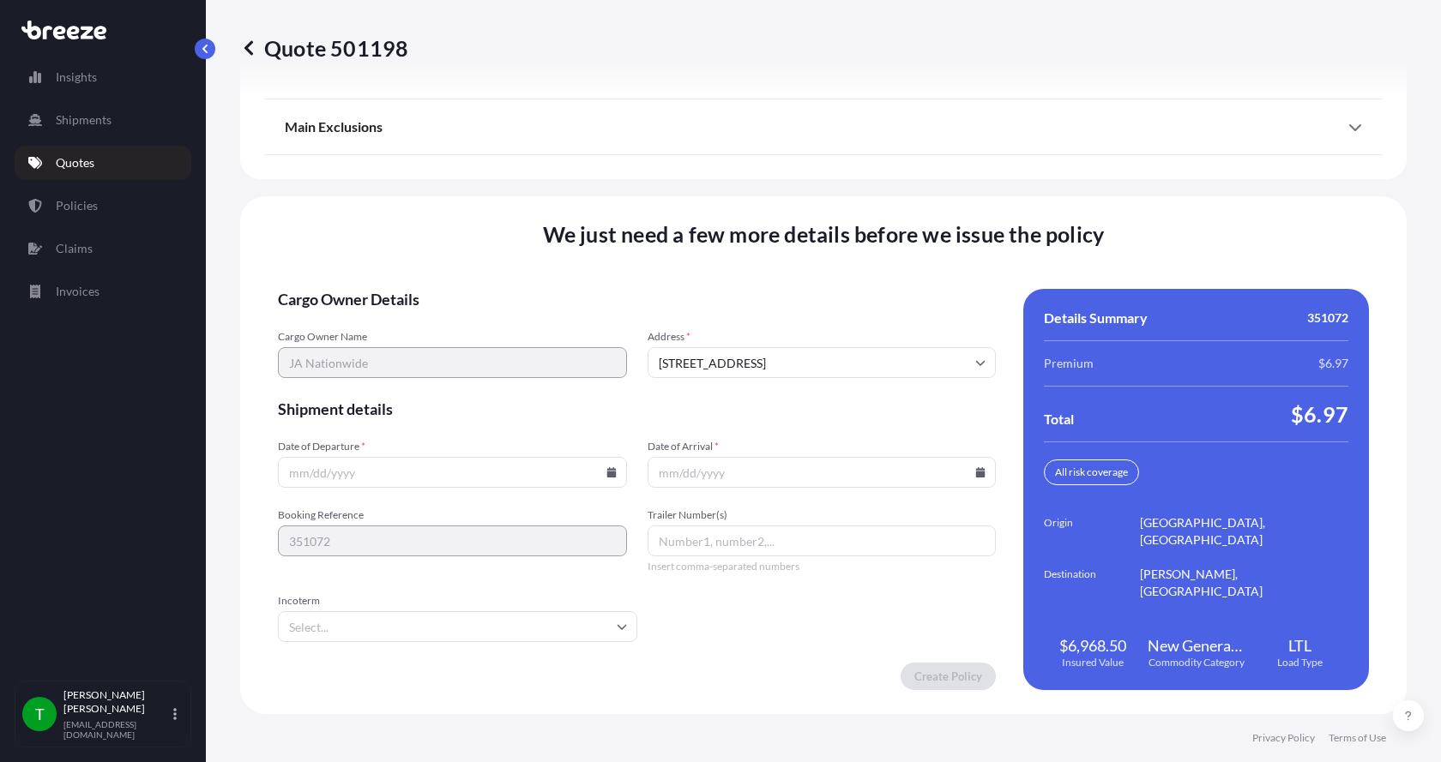
click at [608, 470] on icon at bounding box center [610, 472] width 9 height 10
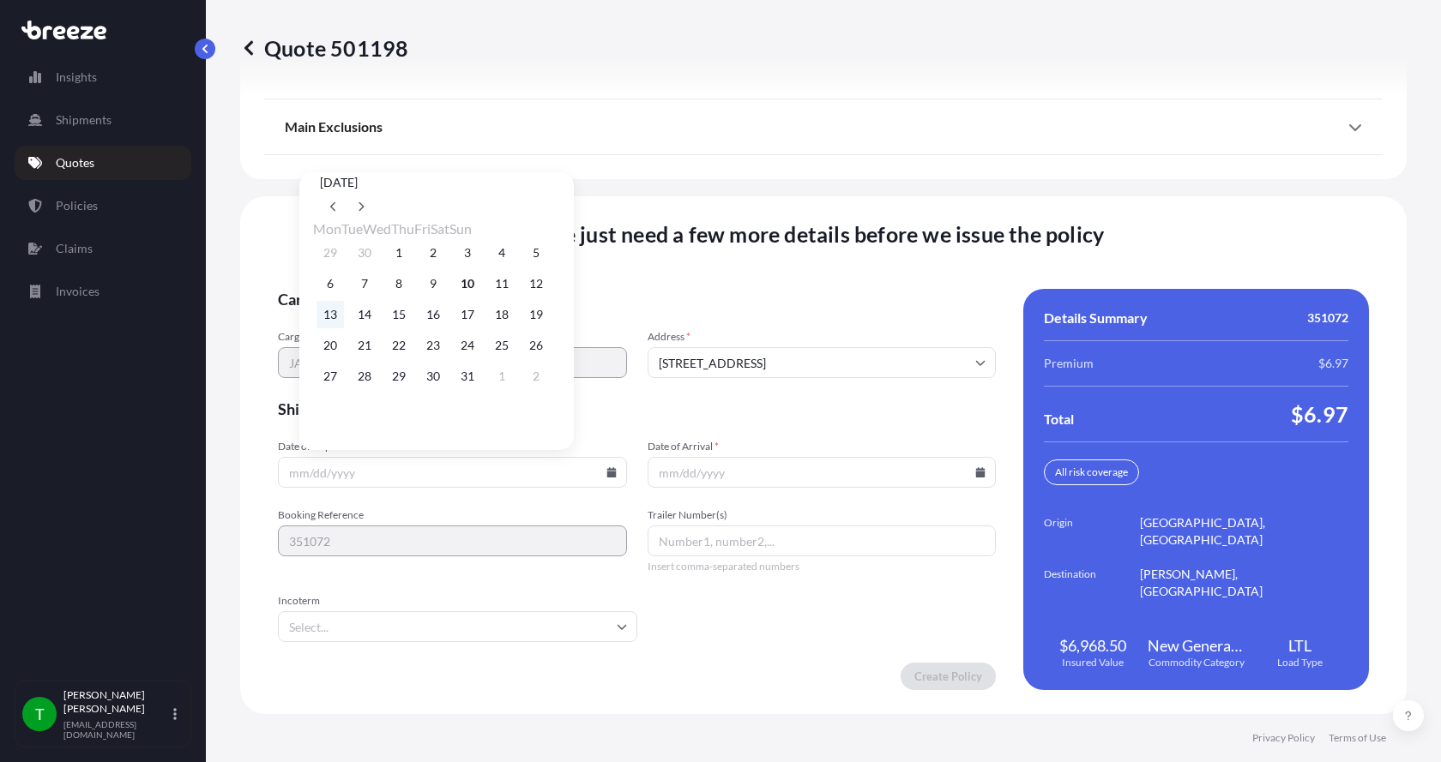
click at [333, 319] on button "13" at bounding box center [329, 314] width 27 height 27
type input "[DATE]"
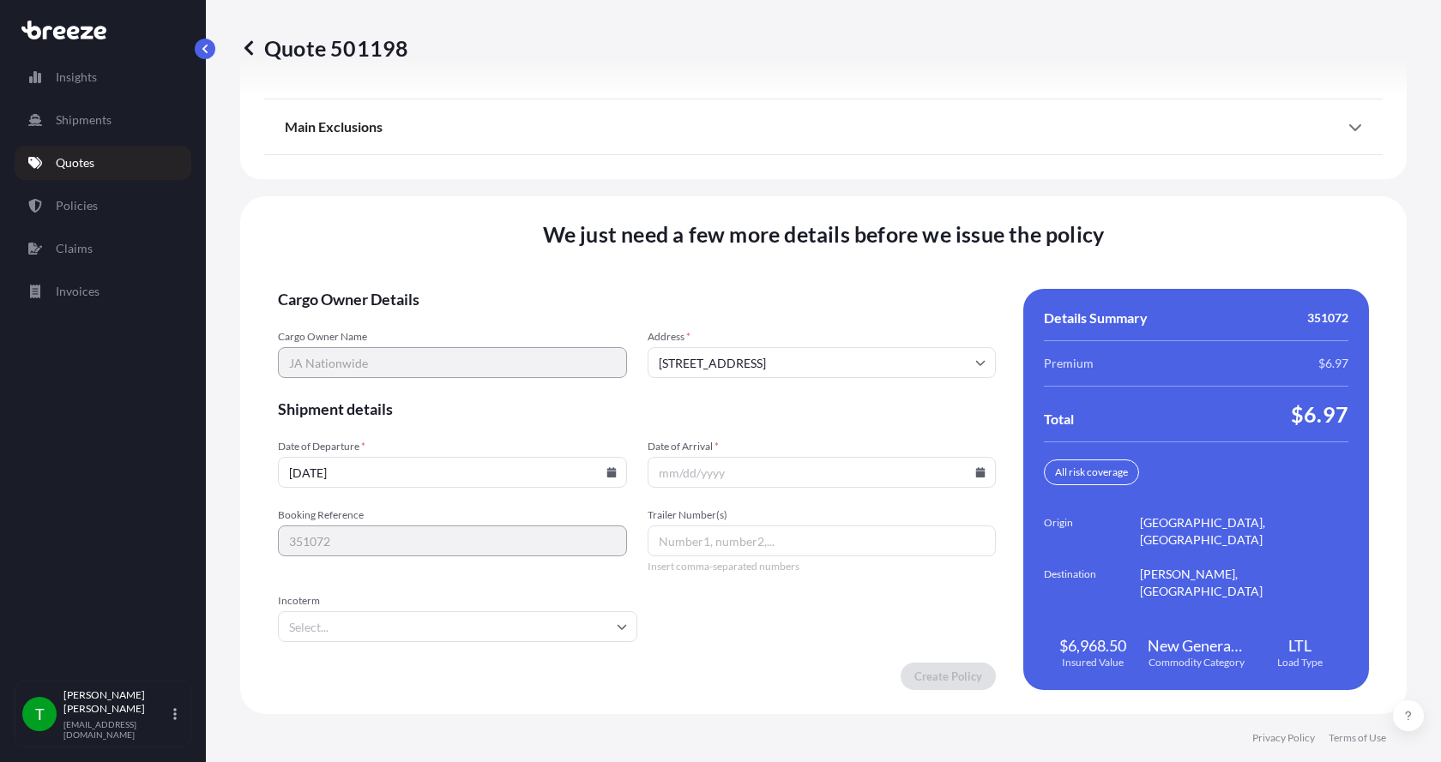
click at [976, 473] on icon at bounding box center [980, 472] width 9 height 10
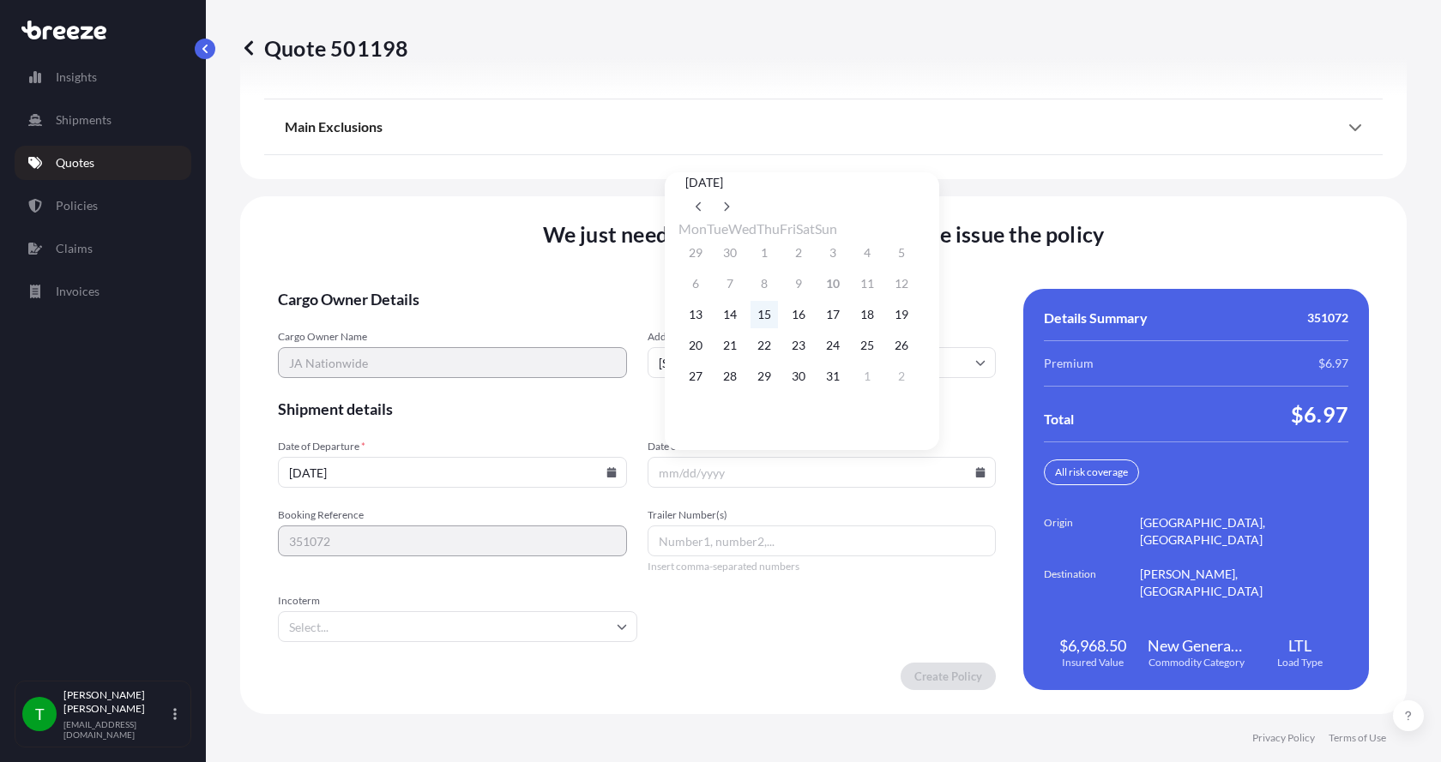
click at [776, 319] on button "15" at bounding box center [763, 314] width 27 height 27
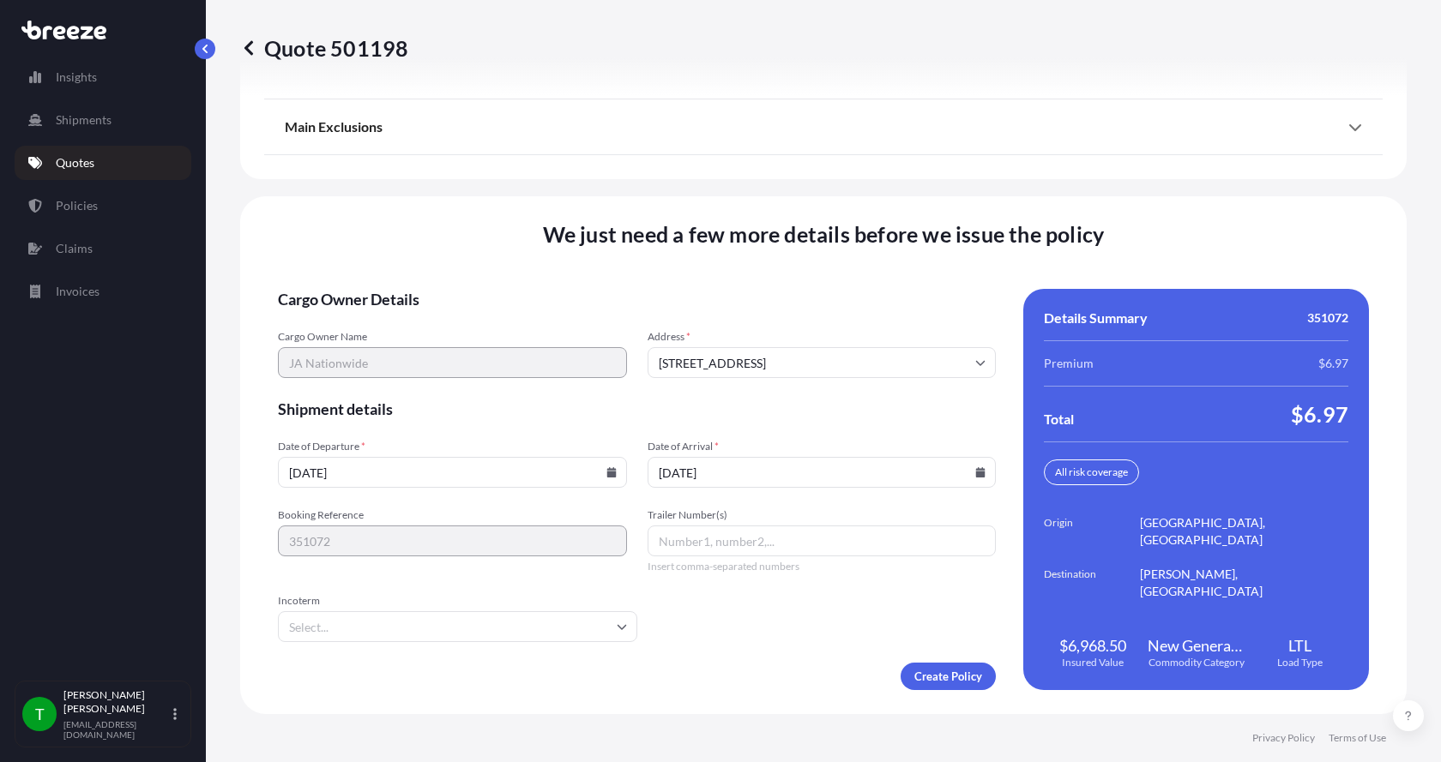
type input "[DATE]"
click at [776, 319] on button "15" at bounding box center [773, 312] width 21 height 15
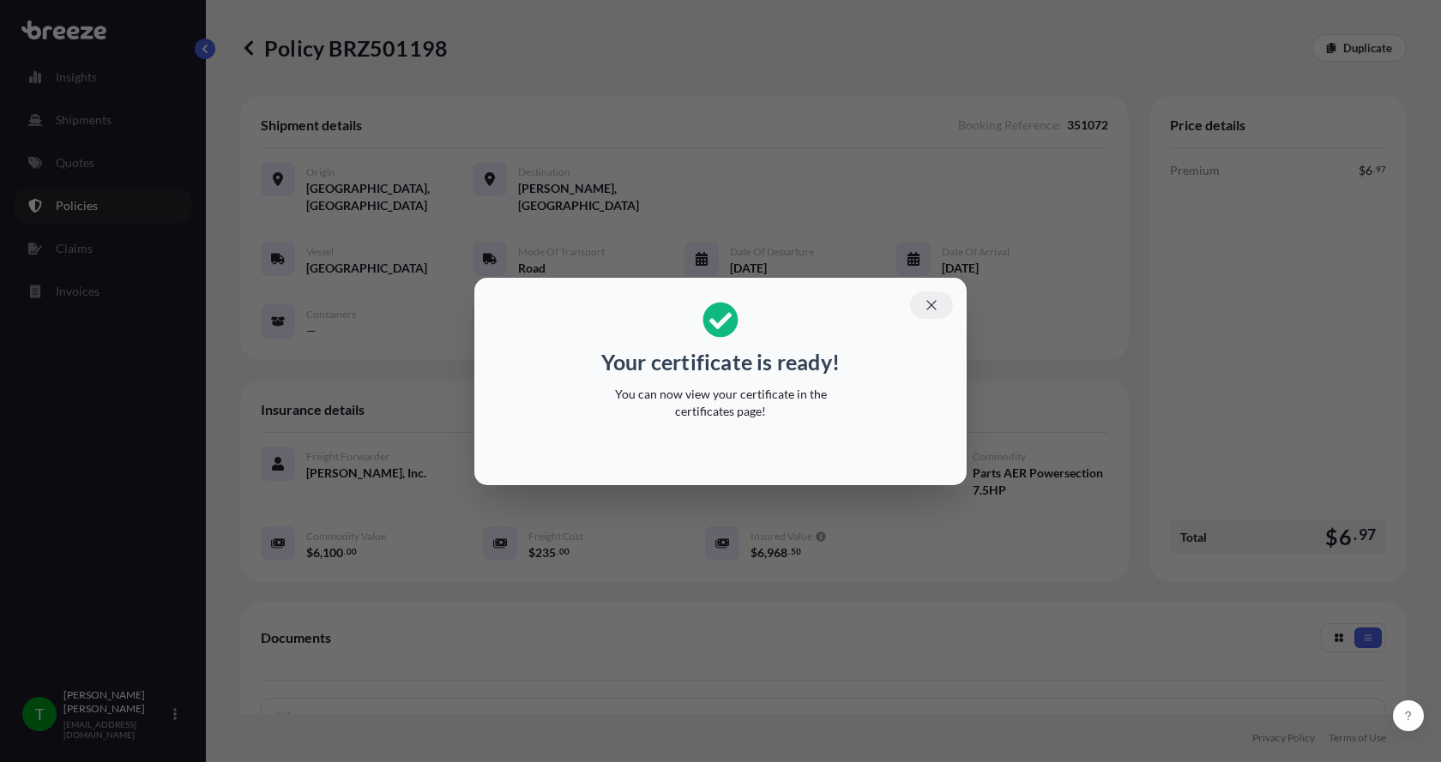
click at [929, 300] on icon "button" at bounding box center [931, 305] width 15 height 15
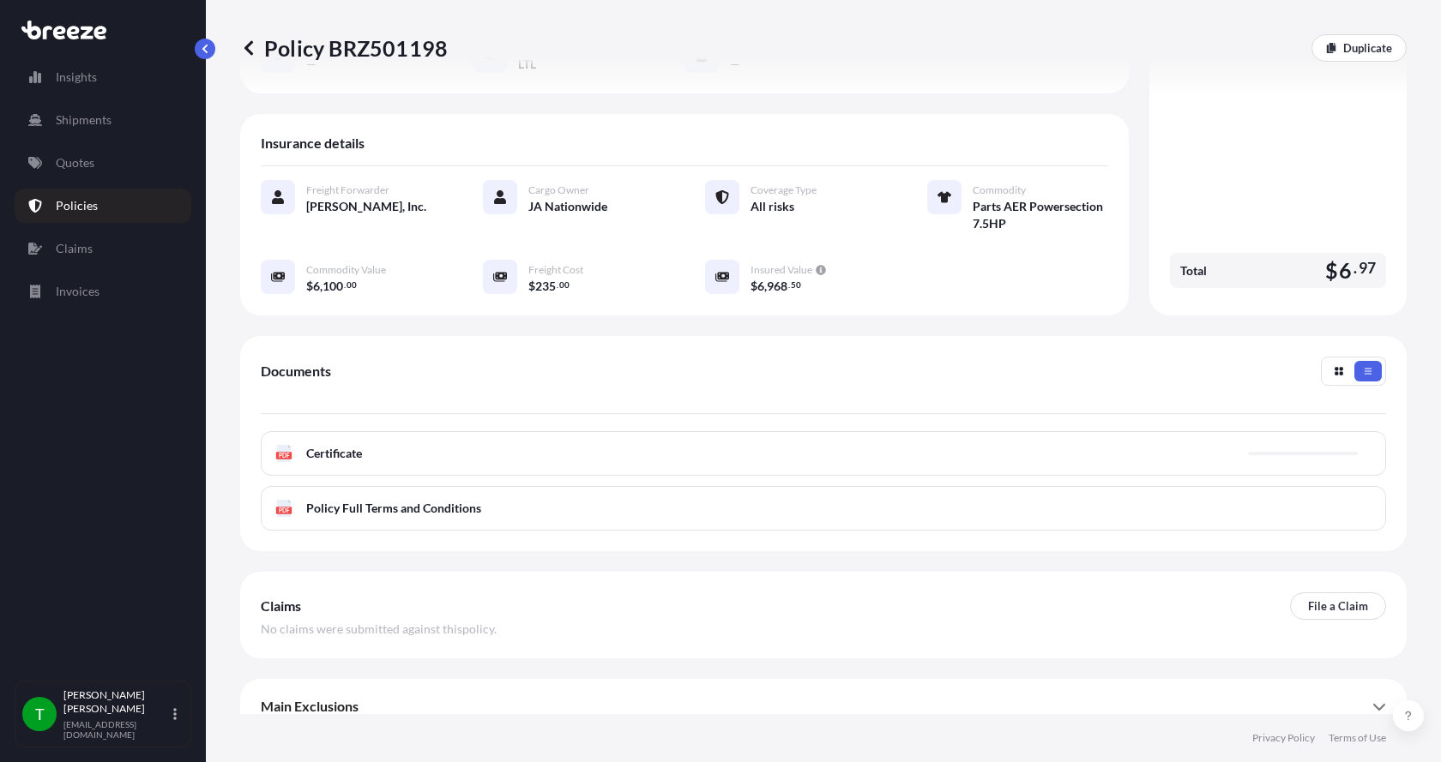
scroll to position [269, 0]
click at [280, 450] on text "PDF" at bounding box center [284, 453] width 11 height 6
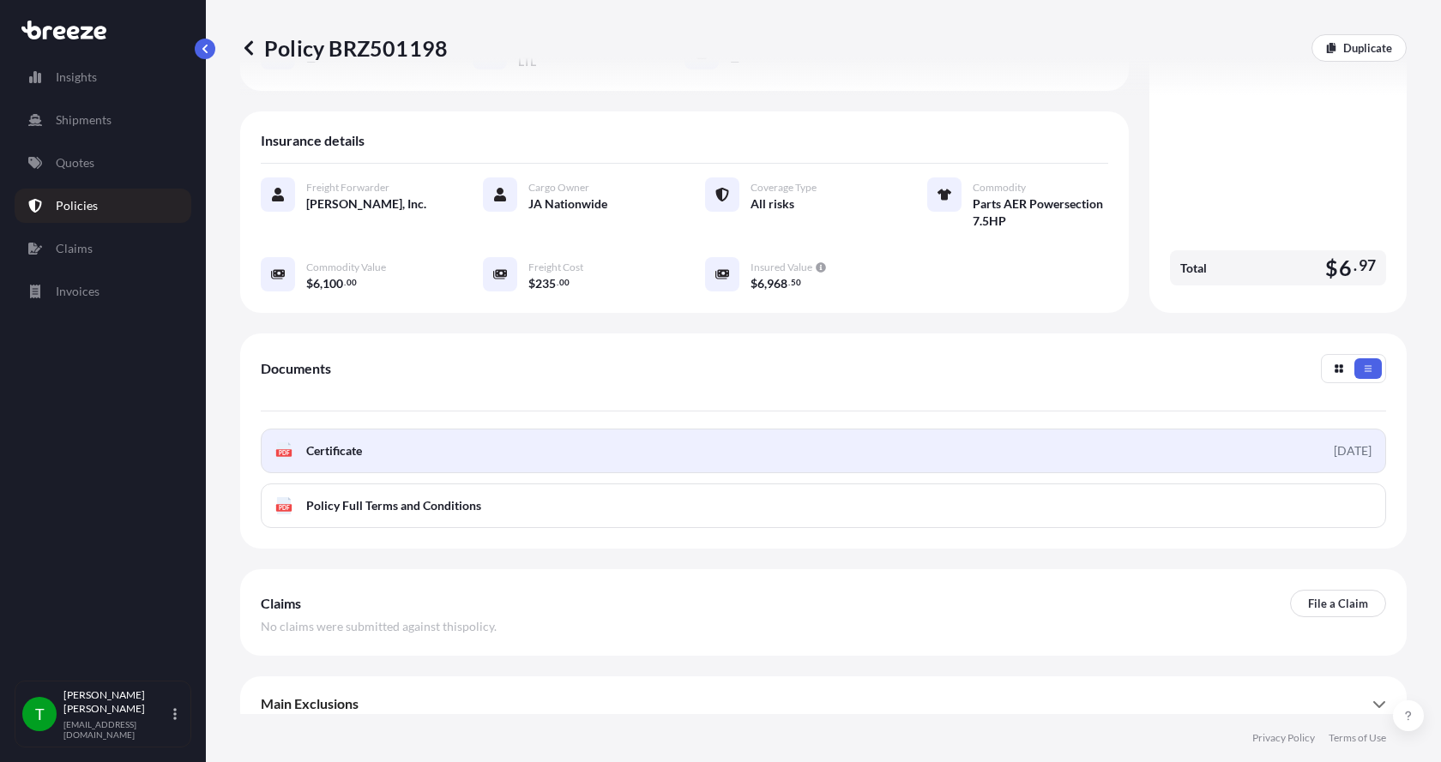
click at [310, 443] on span "Certificate" at bounding box center [334, 451] width 56 height 17
